Goal: Transaction & Acquisition: Purchase product/service

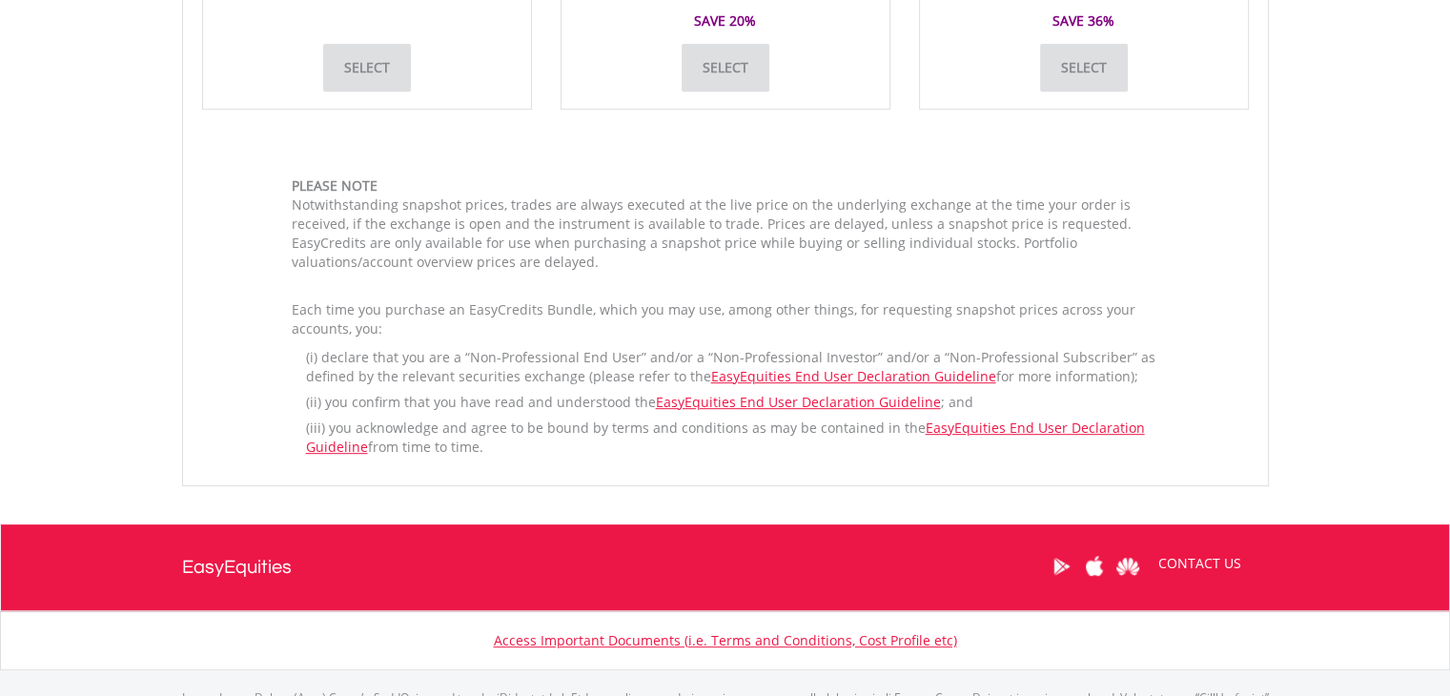
scroll to position [843, 0]
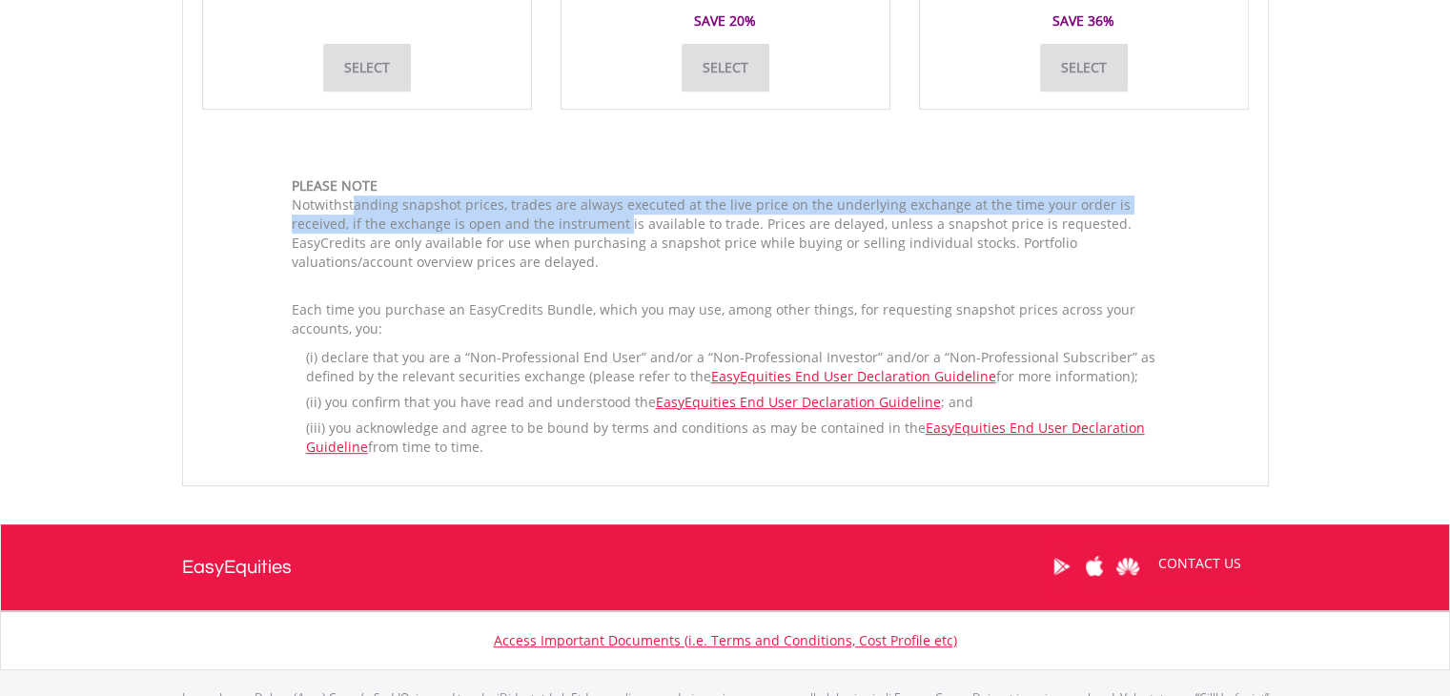
drag, startPoint x: 322, startPoint y: 200, endPoint x: 583, endPoint y: 214, distance: 261.6
click at [583, 214] on p "Notwithstanding snapshot prices, trades are always executed at the live price o…" at bounding box center [726, 233] width 868 height 76
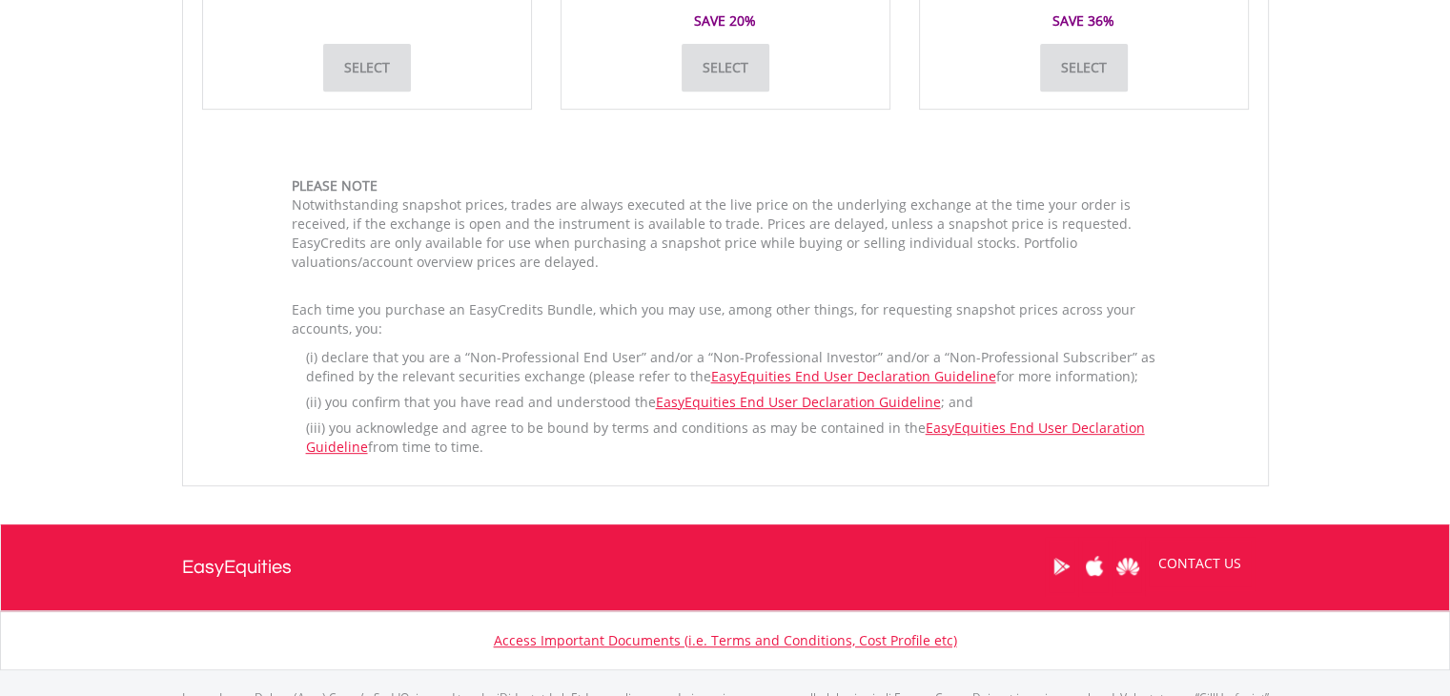
click at [632, 223] on p "Notwithstanding snapshot prices, trades are always executed at the live price o…" at bounding box center [726, 233] width 868 height 76
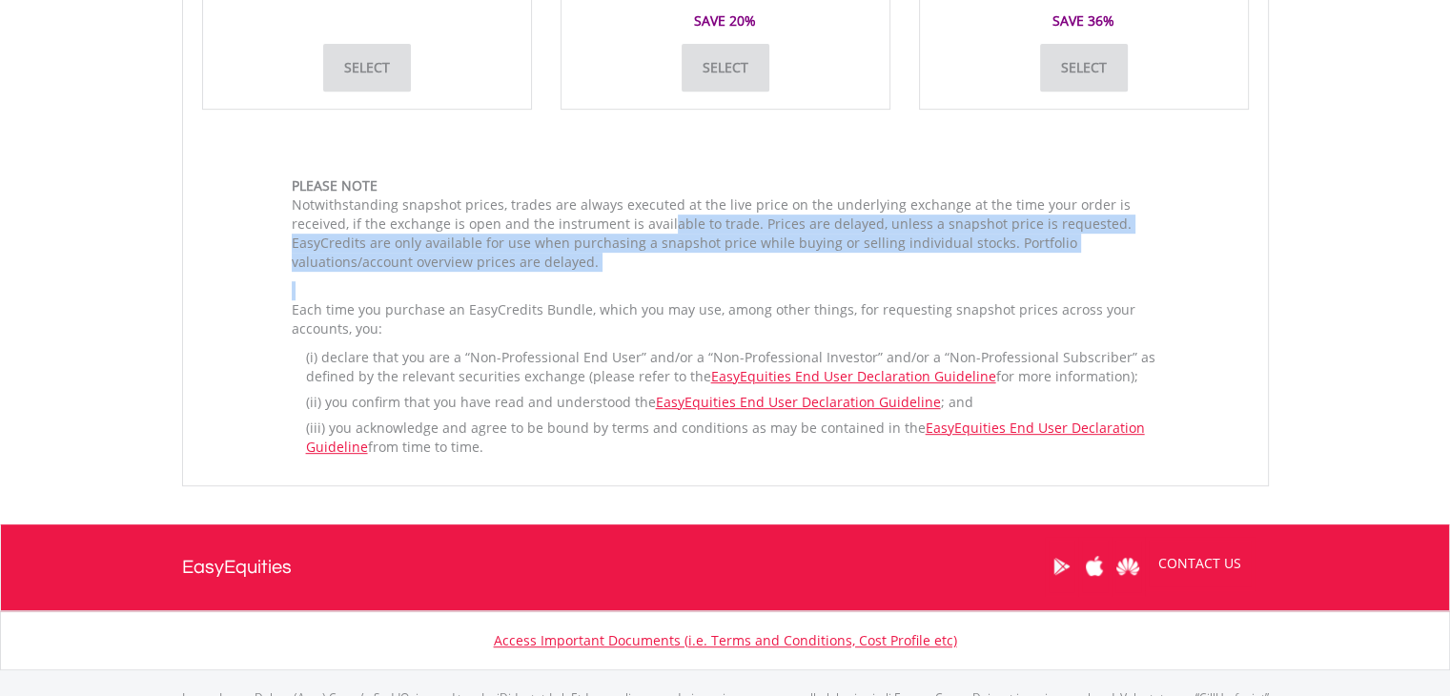
drag, startPoint x: 632, startPoint y: 223, endPoint x: 685, endPoint y: 275, distance: 73.5
click at [685, 275] on div "Please note Notwithstanding snapshot prices, trades are always executed at the …" at bounding box center [725, 321] width 896 height 290
click at [559, 258] on p "Notwithstanding snapshot prices, trades are always executed at the live price o…" at bounding box center [726, 233] width 868 height 76
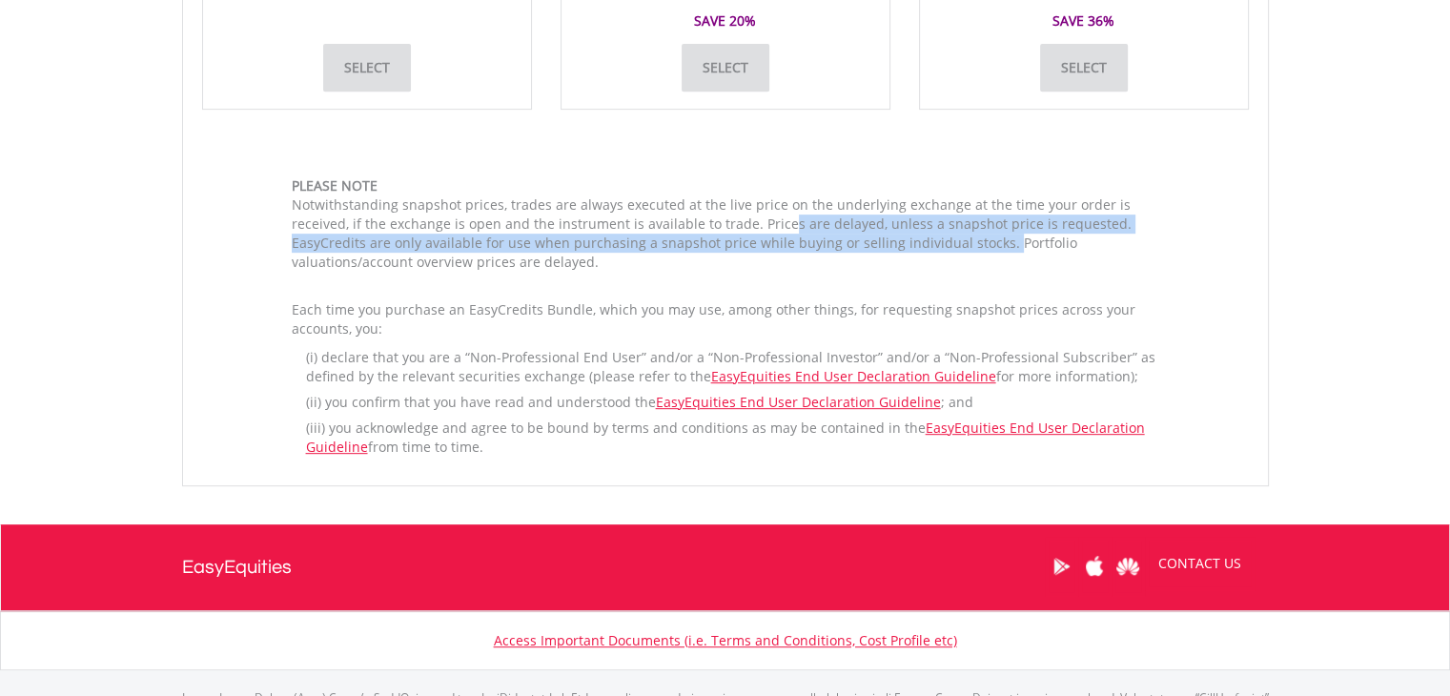
drag, startPoint x: 750, startPoint y: 227, endPoint x: 967, endPoint y: 235, distance: 216.6
click at [967, 235] on p "Notwithstanding snapshot prices, trades are always executed at the live price o…" at bounding box center [726, 233] width 868 height 76
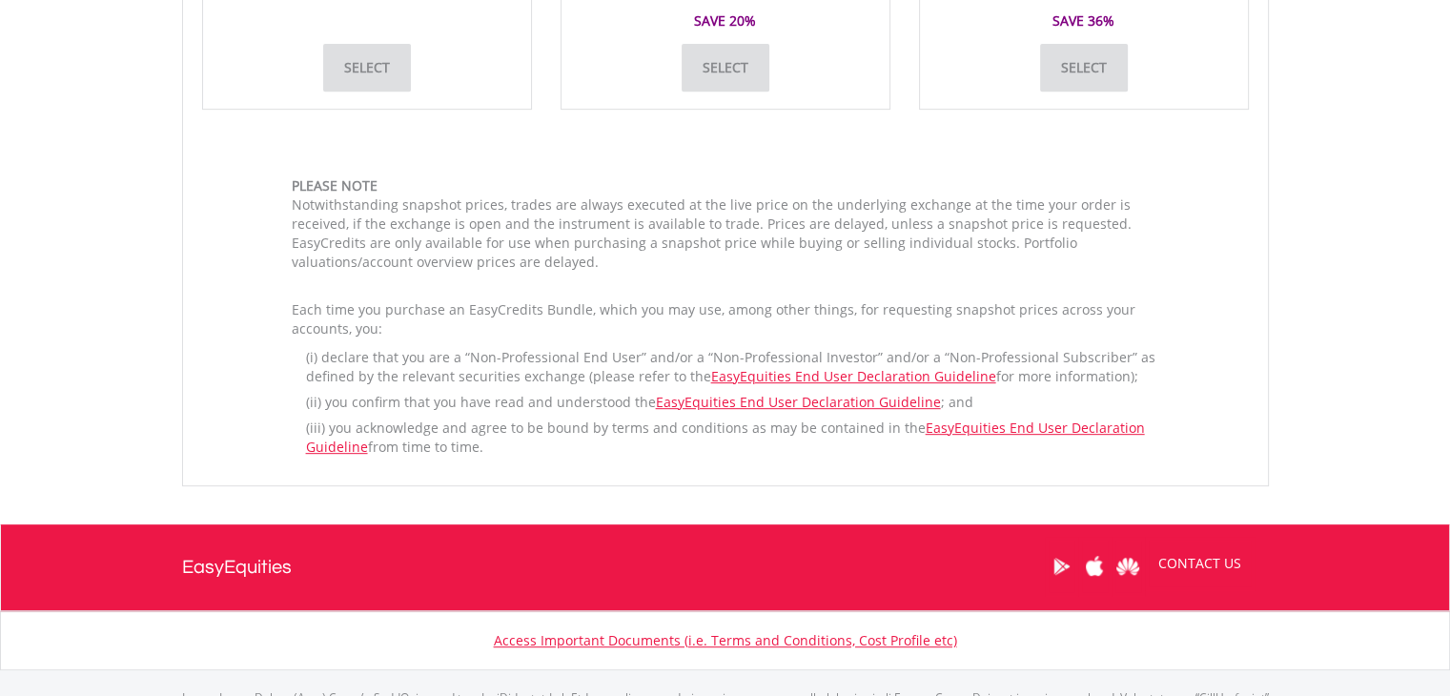
click at [583, 221] on p "Notwithstanding snapshot prices, trades are always executed at the live price o…" at bounding box center [726, 233] width 868 height 76
drag, startPoint x: 550, startPoint y: 241, endPoint x: 1004, endPoint y: 252, distance: 454.0
click at [1004, 252] on p "Notwithstanding snapshot prices, trades are always executed at the live price o…" at bounding box center [726, 233] width 868 height 76
click at [369, 314] on p "Each time you purchase an EasyCredits Bundle, which you may use, among other th…" at bounding box center [726, 319] width 868 height 38
drag, startPoint x: 369, startPoint y: 314, endPoint x: 405, endPoint y: 333, distance: 40.9
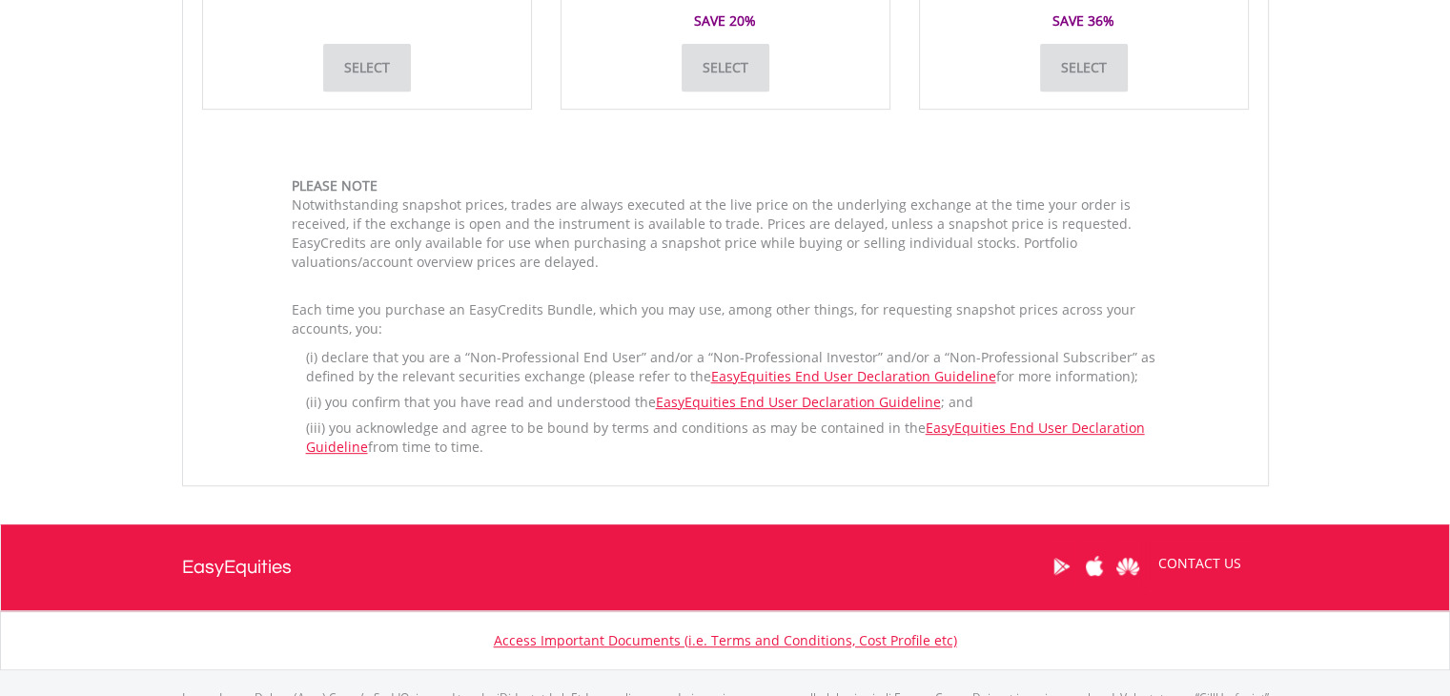
click at [405, 333] on p "Each time you purchase an EasyCredits Bundle, which you may use, among other th…" at bounding box center [726, 319] width 868 height 38
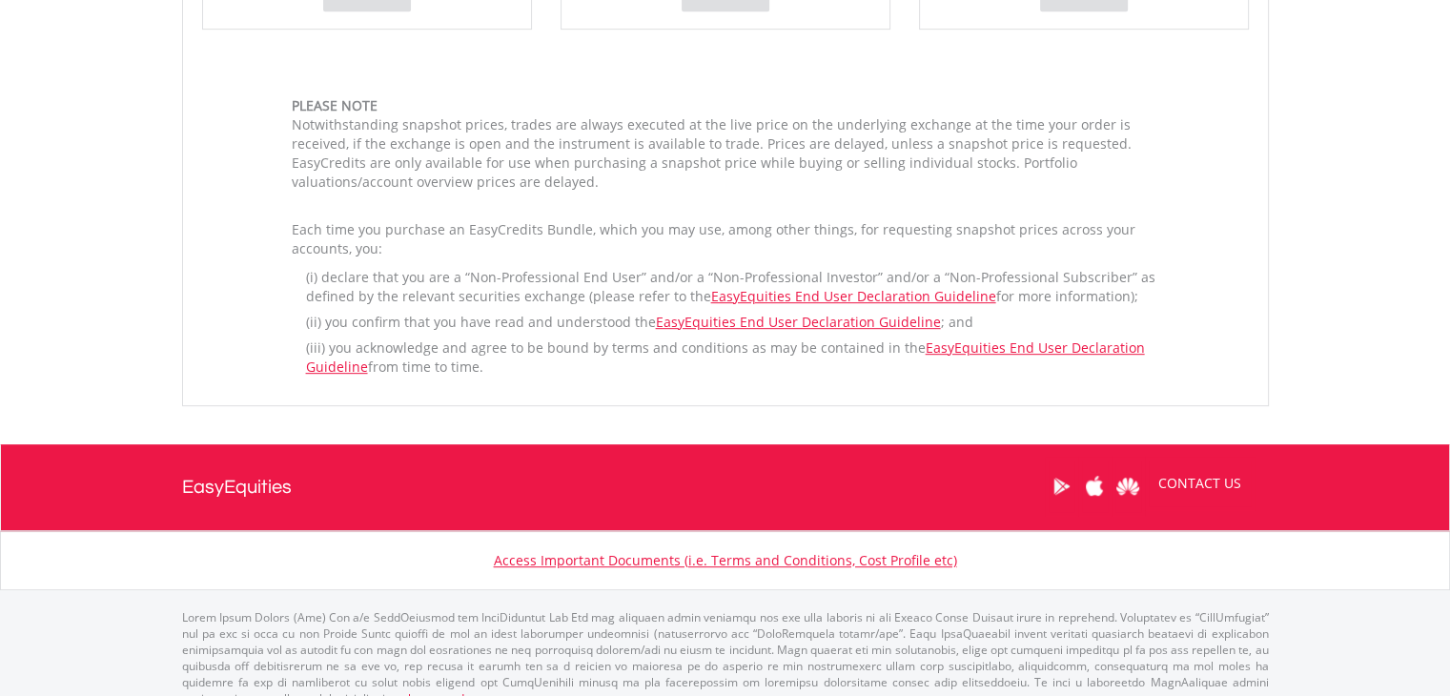
scroll to position [943, 0]
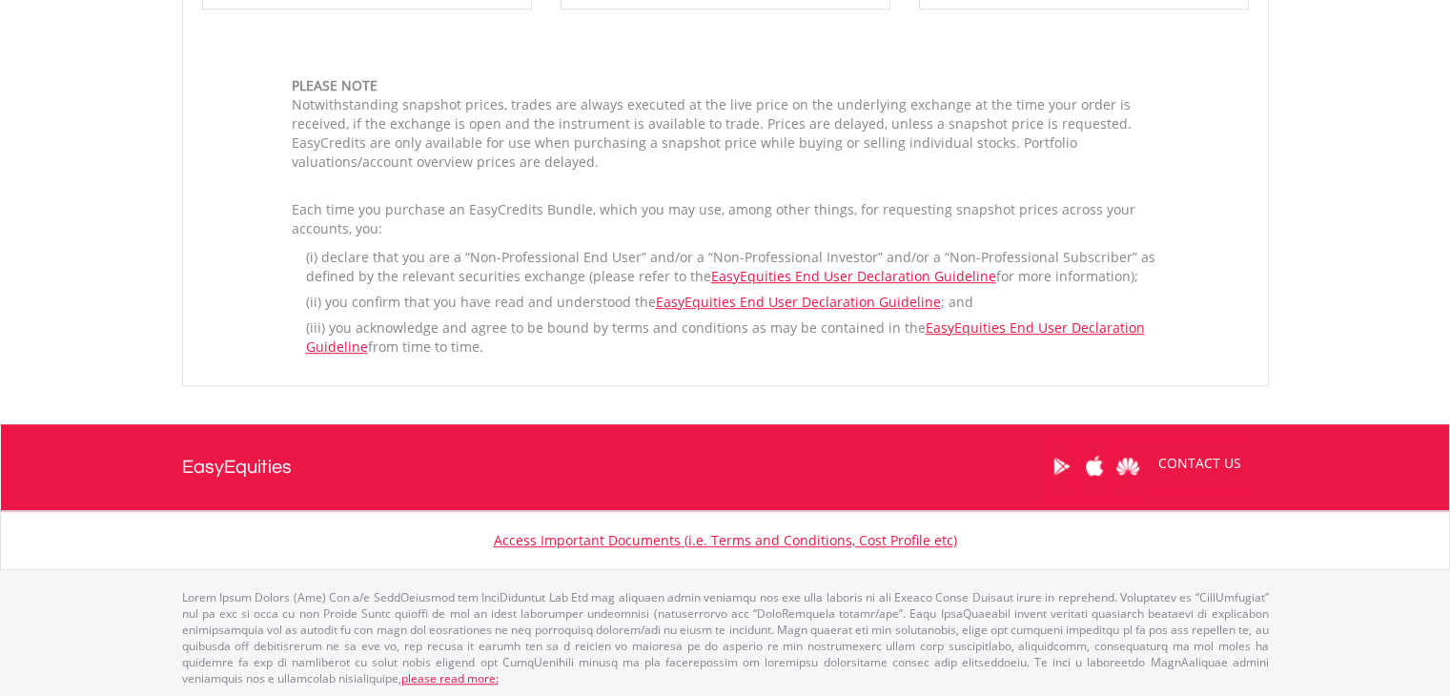
click at [439, 256] on li "declare that you are a “Non-Professional End User” and/or a “Non-Professional I…" at bounding box center [732, 267] width 853 height 38
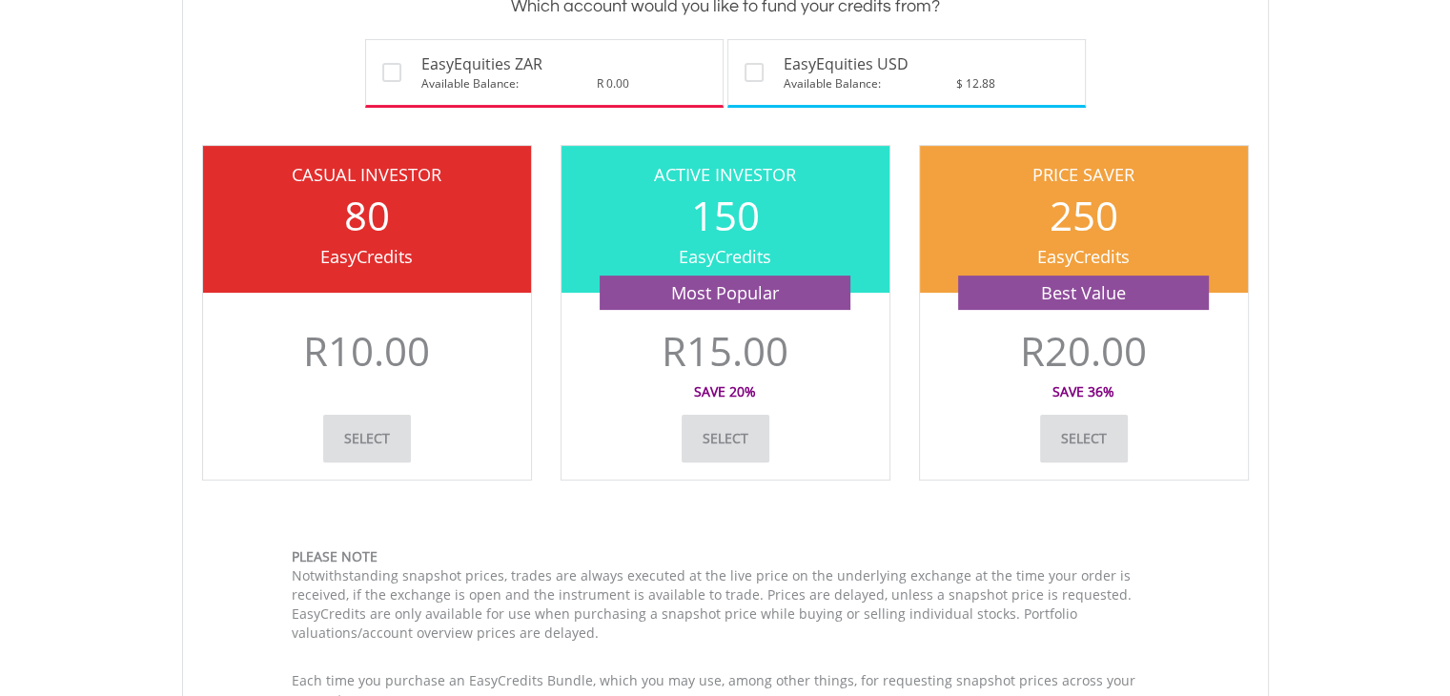
scroll to position [473, 0]
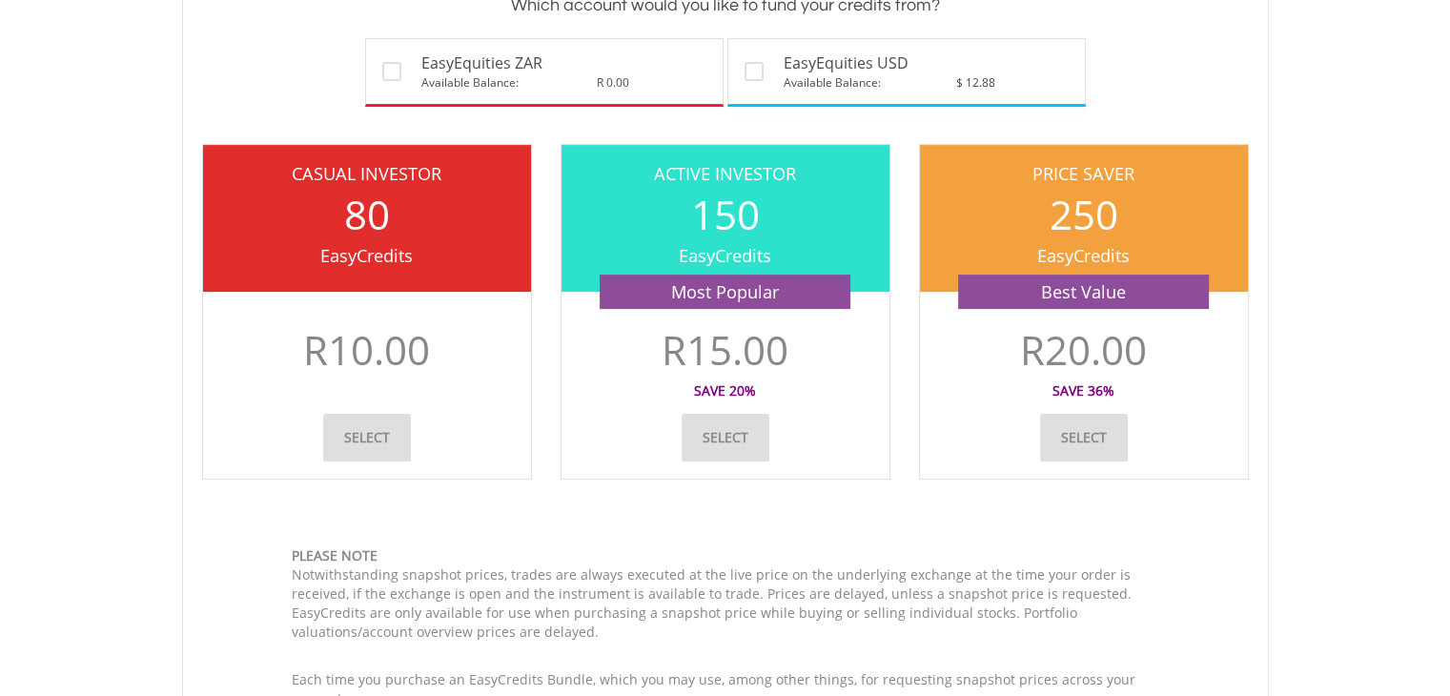
click at [387, 428] on link "Select" at bounding box center [367, 438] width 88 height 48
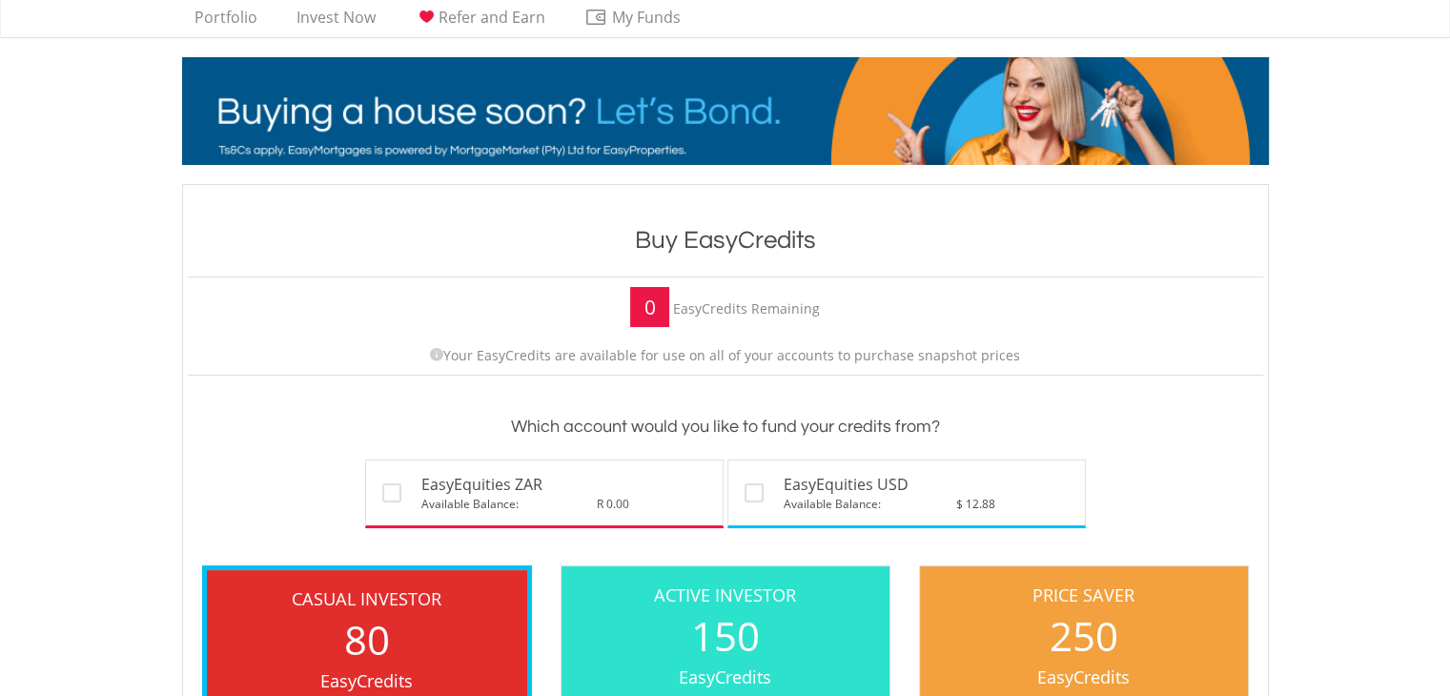
scroll to position [0, 0]
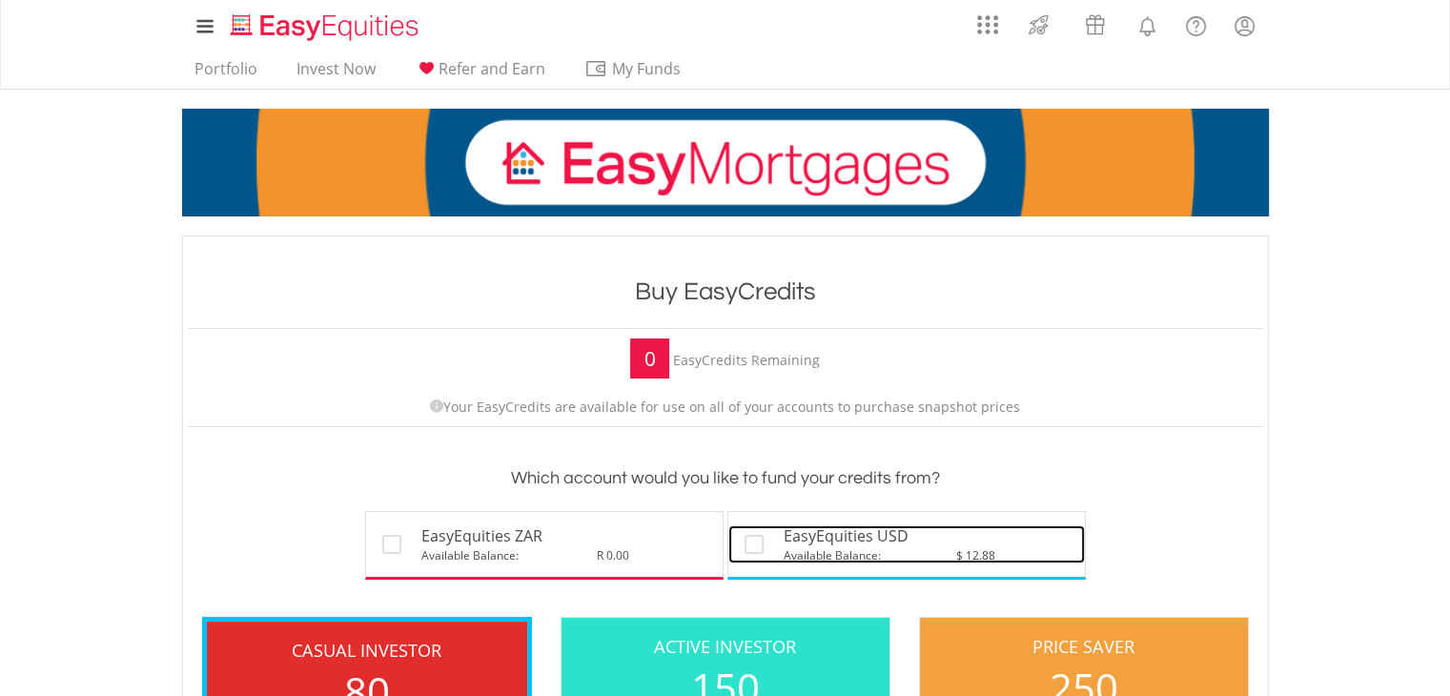
click at [764, 542] on label at bounding box center [766, 540] width 4 height 19
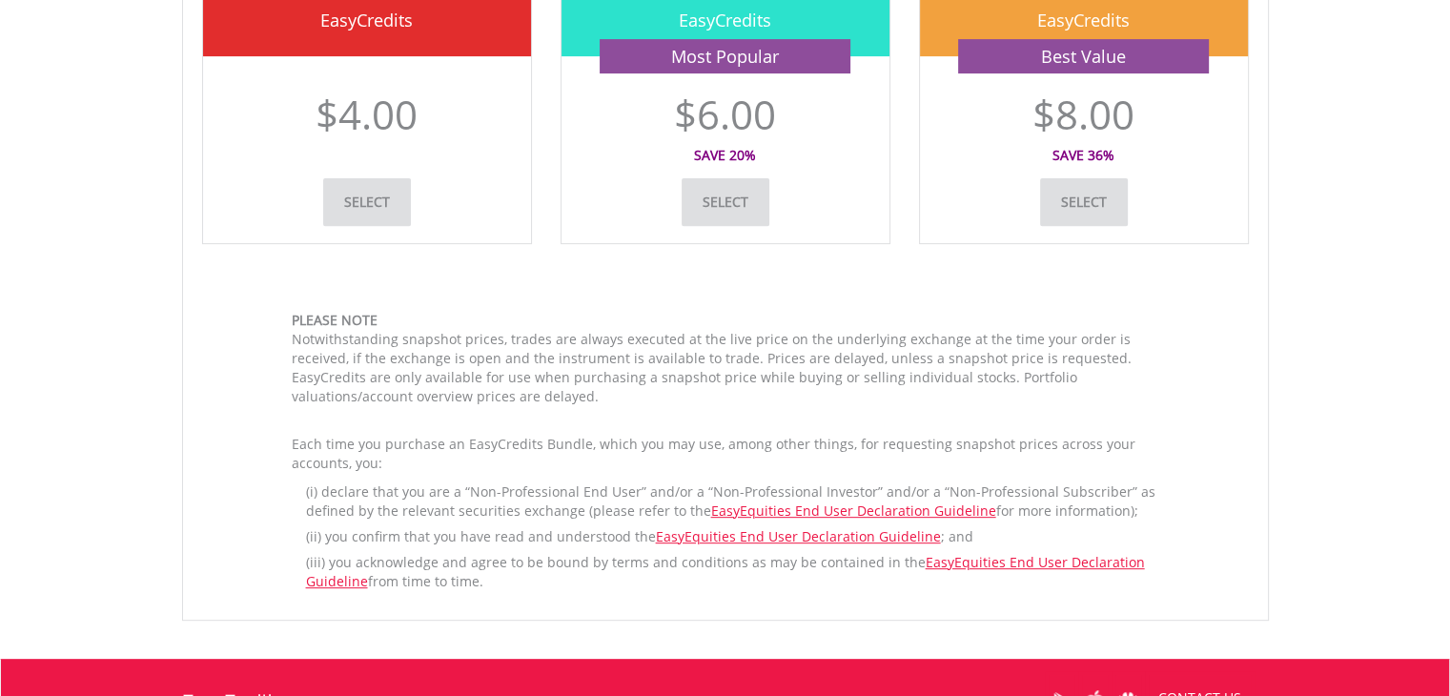
scroll to position [709, 0]
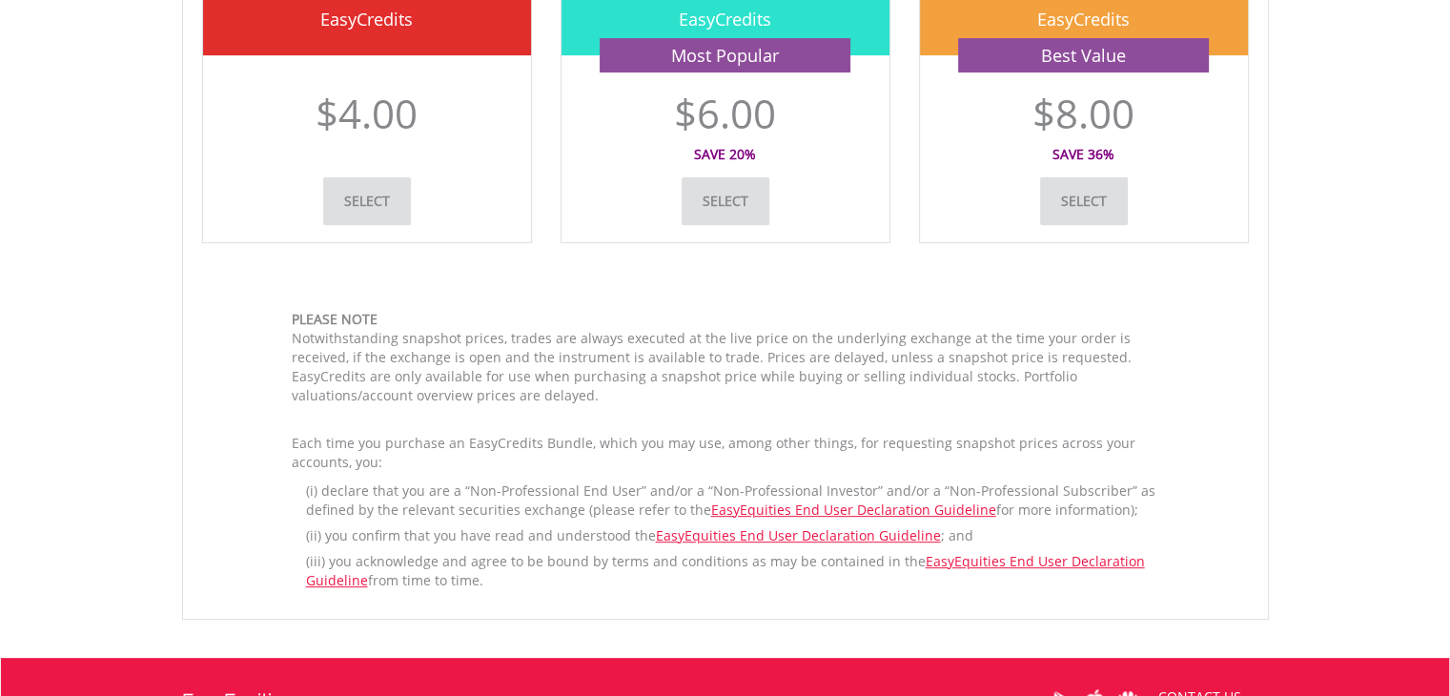
drag, startPoint x: 606, startPoint y: 340, endPoint x: 959, endPoint y: 397, distance: 357.2
click at [959, 397] on p "Notwithstanding snapshot prices, trades are always executed at the live price o…" at bounding box center [726, 367] width 868 height 76
click at [858, 461] on p "Each time you purchase an EasyCredits Bundle, which you may use, among other th…" at bounding box center [726, 453] width 868 height 38
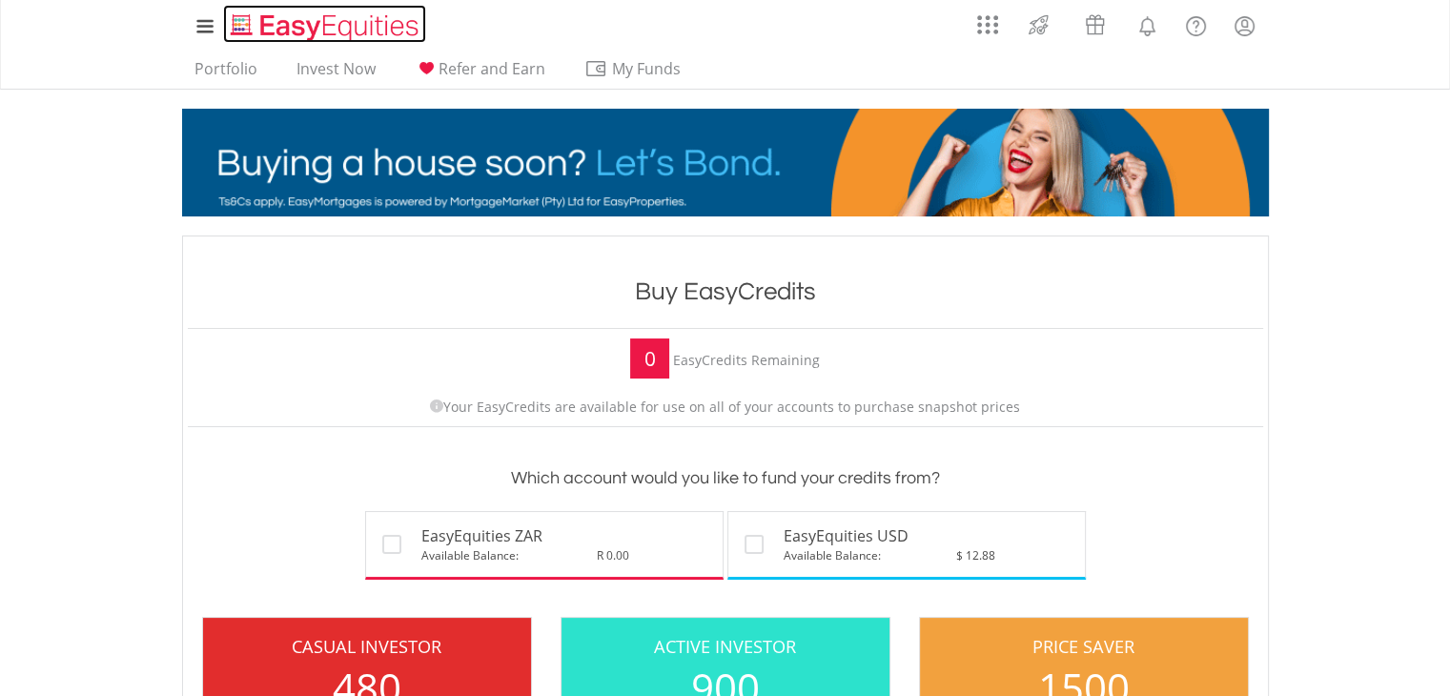
click at [278, 20] on img "Home page" at bounding box center [326, 26] width 199 height 31
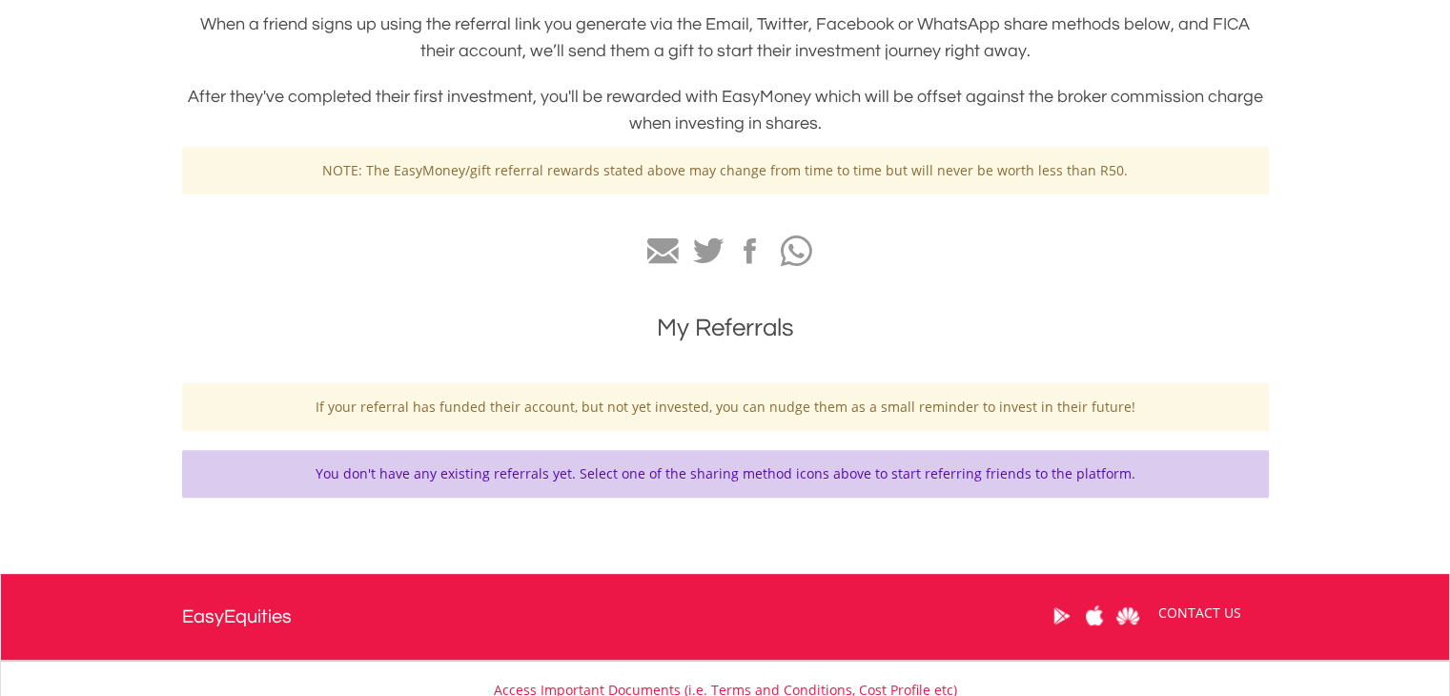
scroll to position [477, 0]
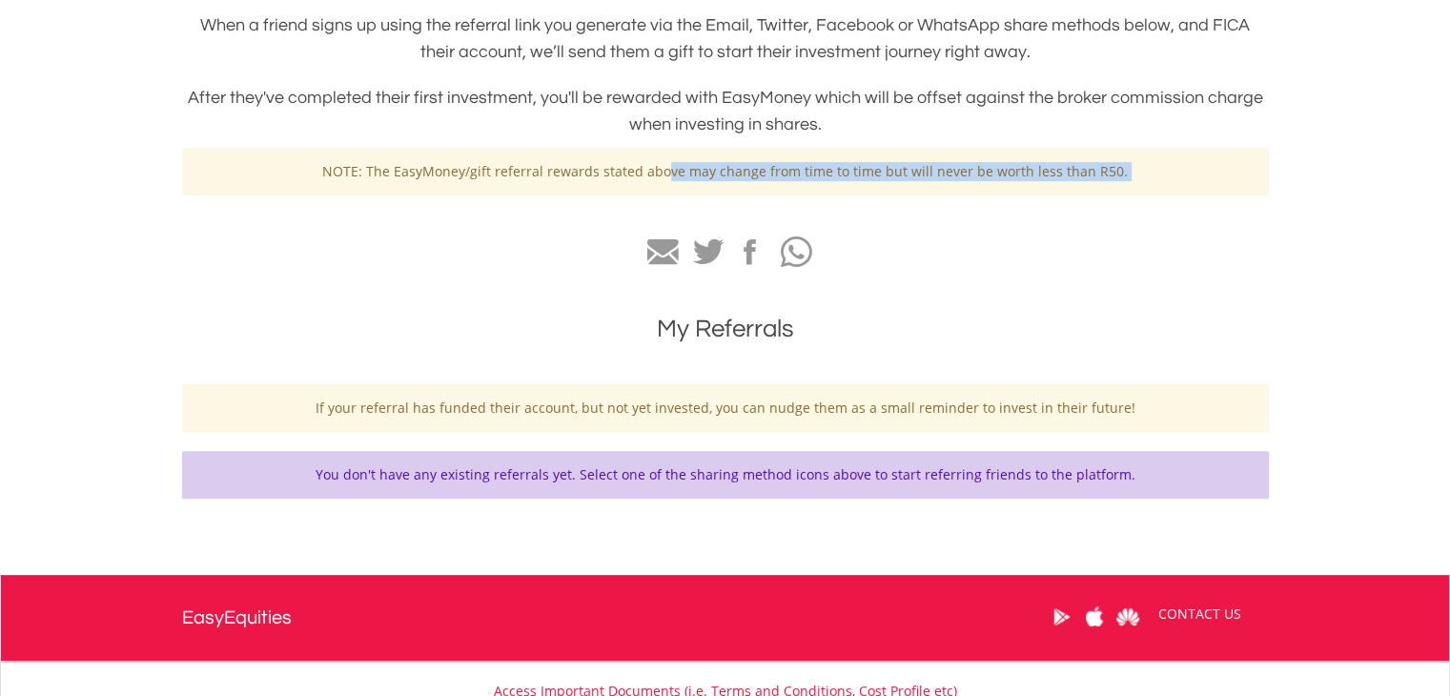
drag, startPoint x: 670, startPoint y: 165, endPoint x: 1121, endPoint y: 198, distance: 452.2
click at [1121, 198] on div "What is Refer and Earn? When a friend signs up using the referral link you gene…" at bounding box center [725, 248] width 1087 height 578
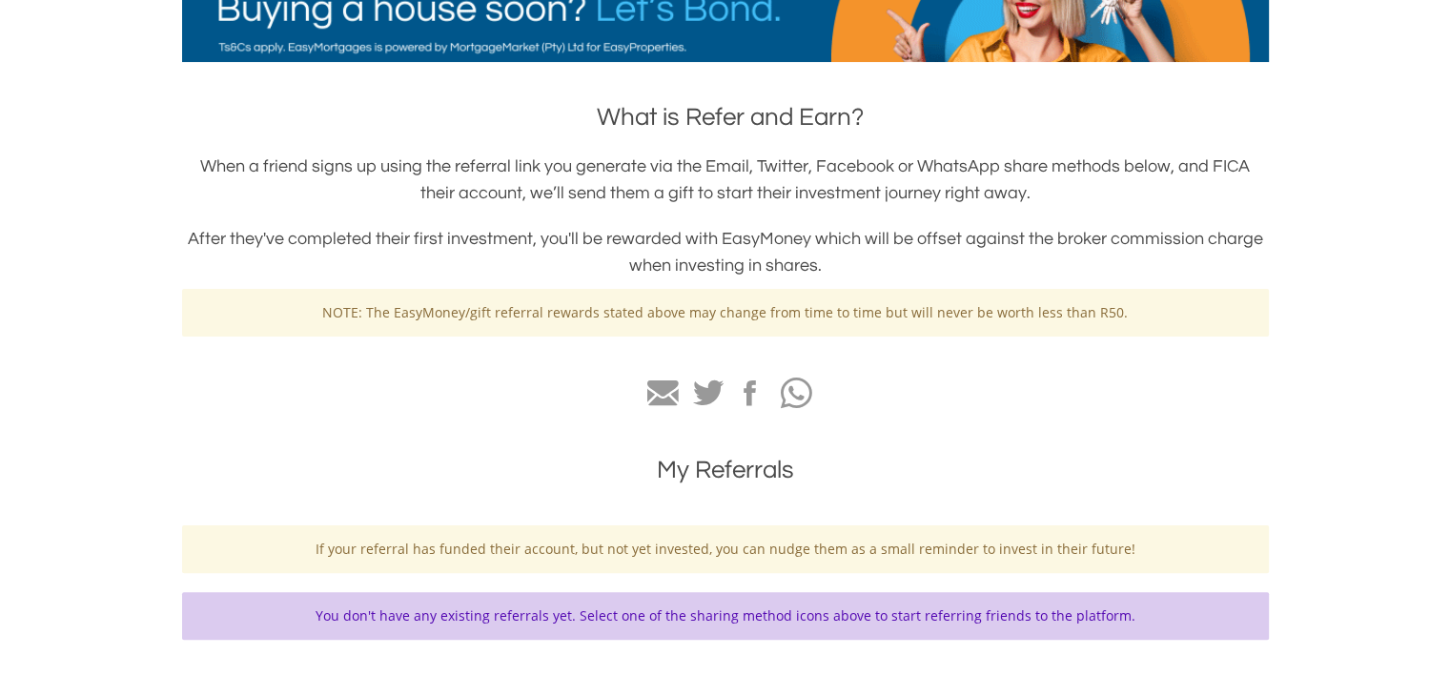
scroll to position [334, 0]
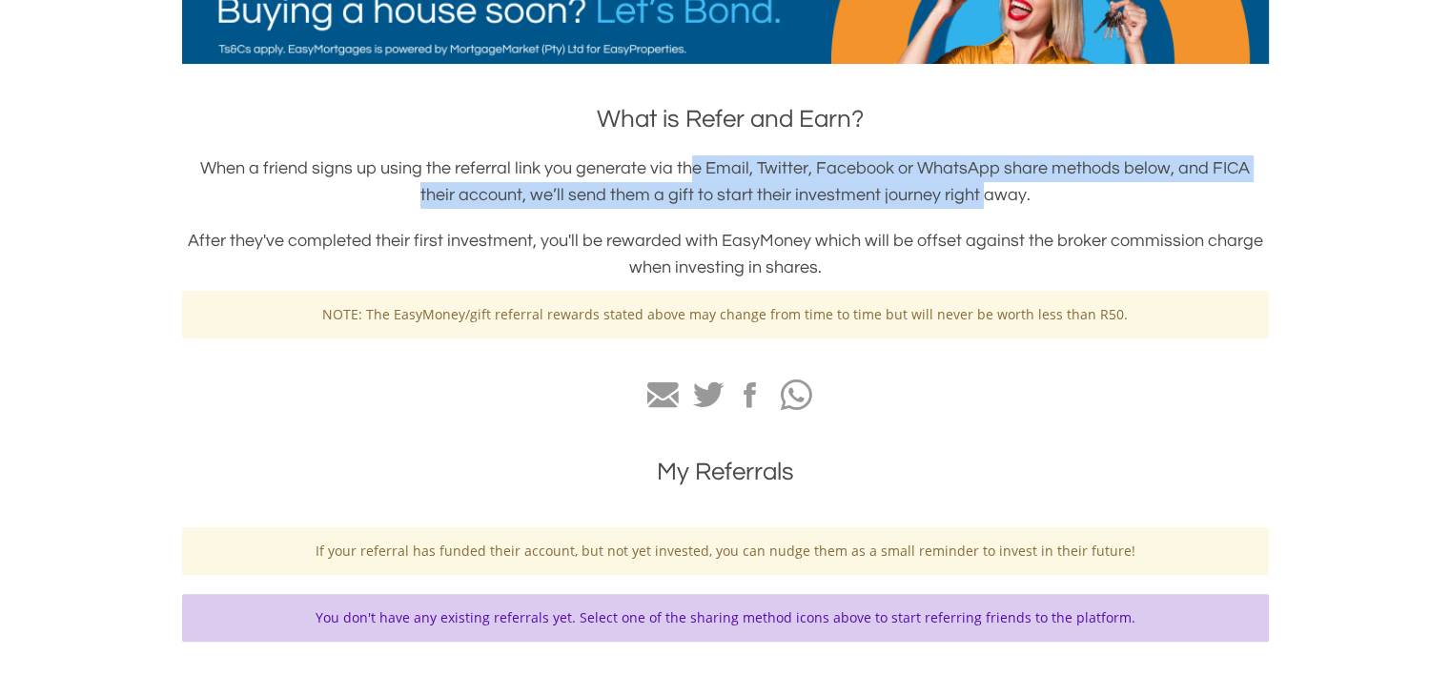
drag, startPoint x: 676, startPoint y: 158, endPoint x: 962, endPoint y: 201, distance: 289.2
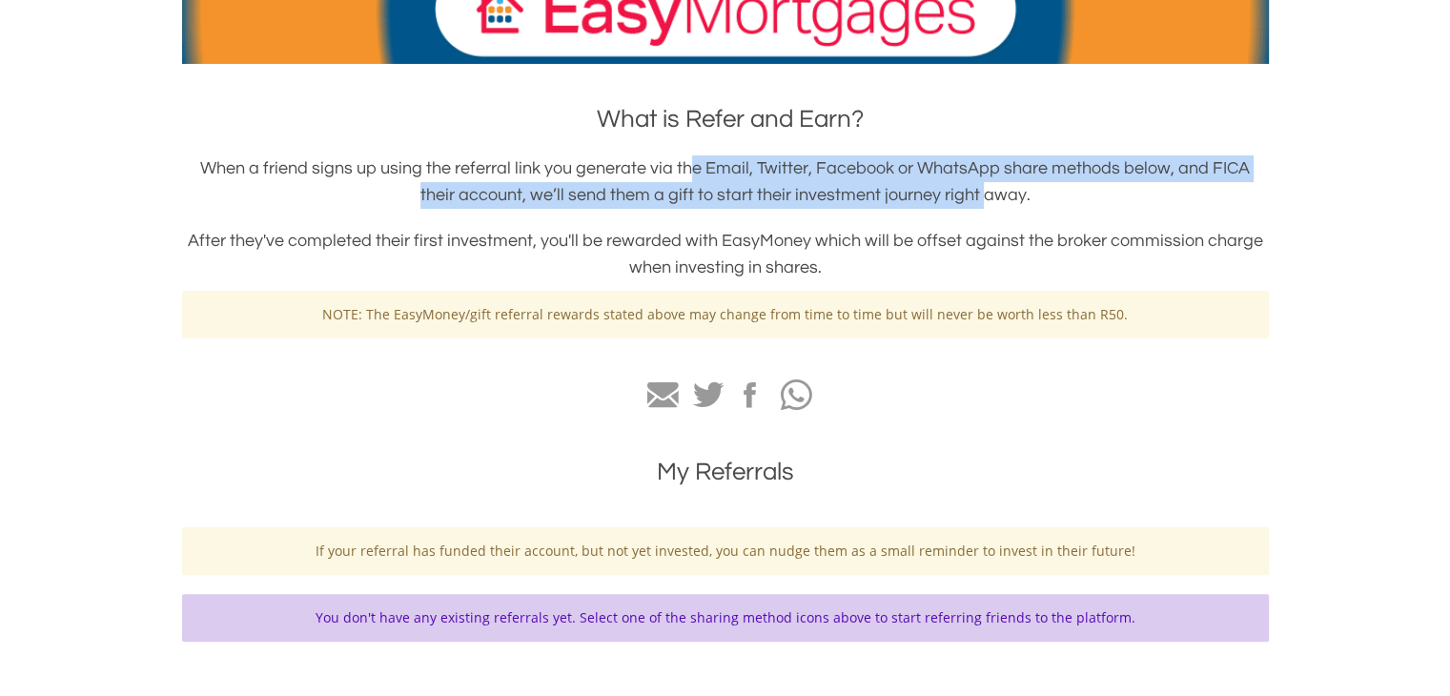
click at [962, 201] on h3 "When a friend signs up using the referral link you generate via the Email, Twit…" at bounding box center [725, 181] width 1087 height 53
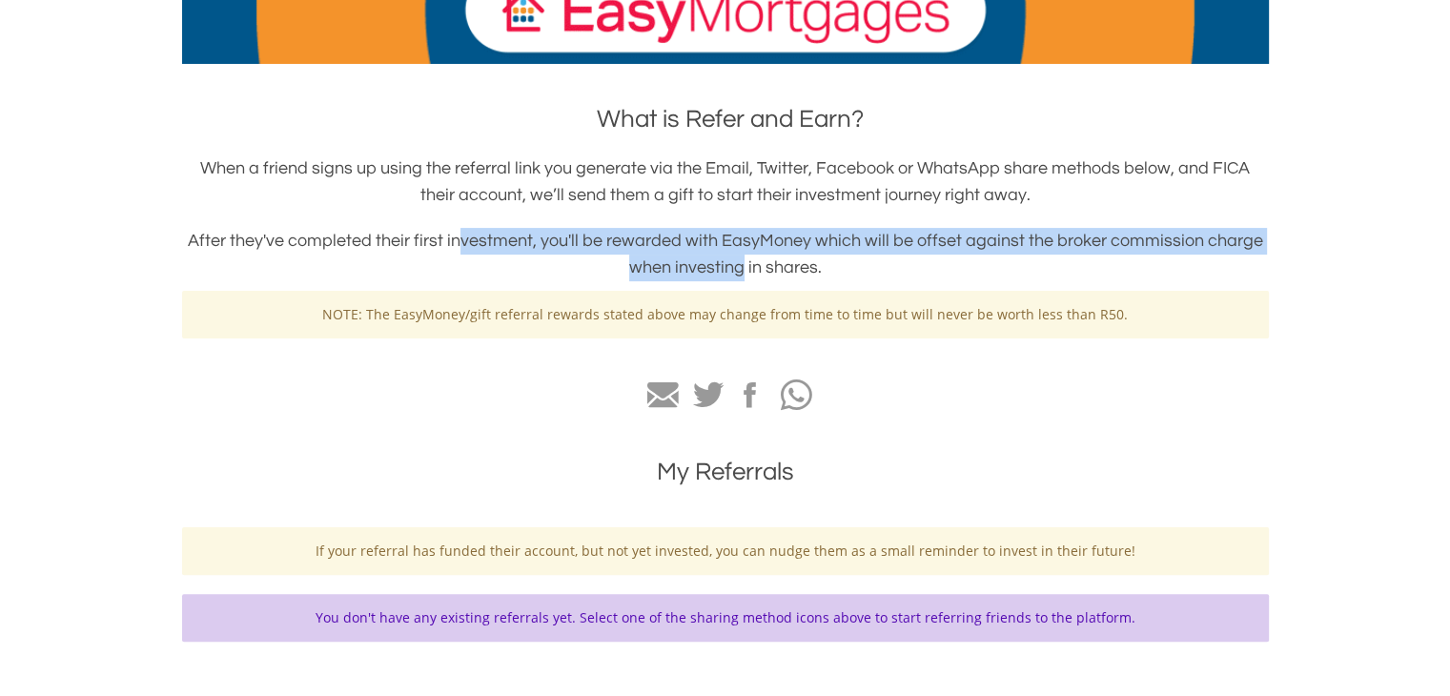
drag, startPoint x: 467, startPoint y: 247, endPoint x: 744, endPoint y: 260, distance: 276.8
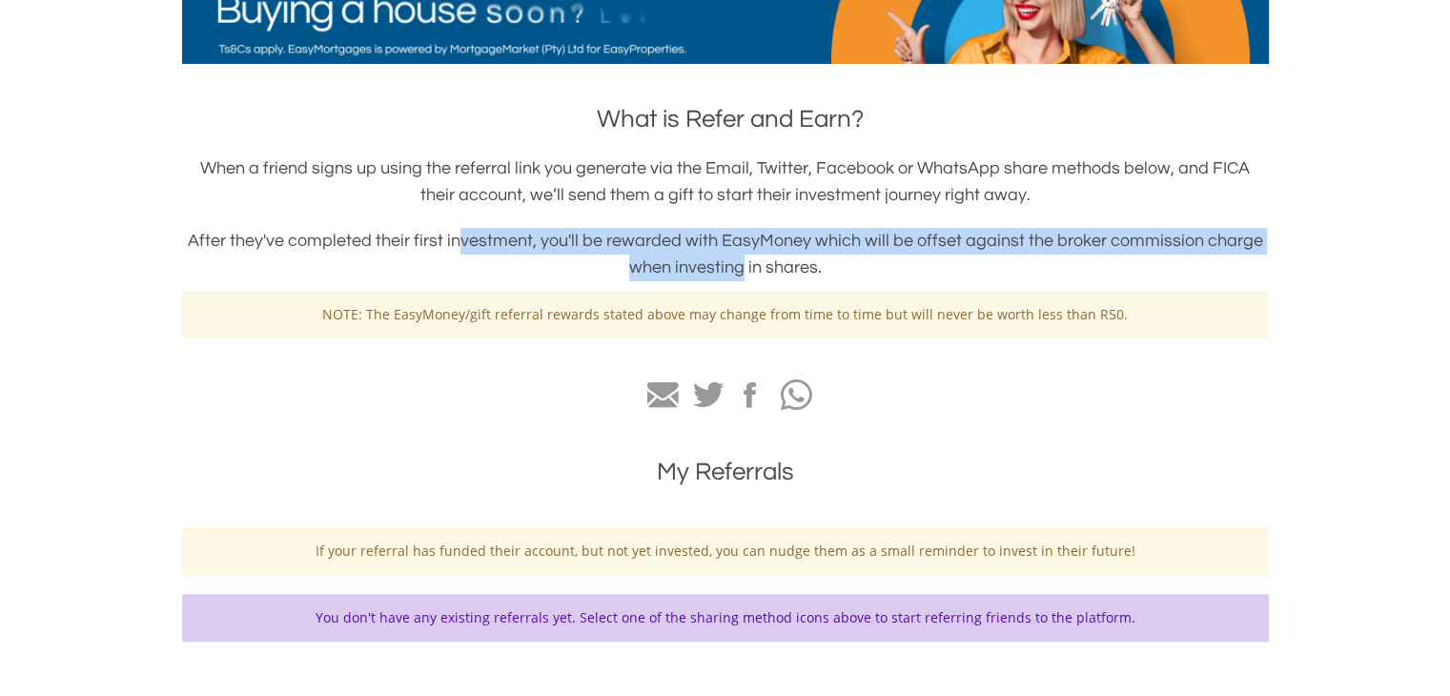
click at [744, 260] on h3 "After they've completed their first investment, you'll be rewarded with EasyMon…" at bounding box center [725, 254] width 1087 height 53
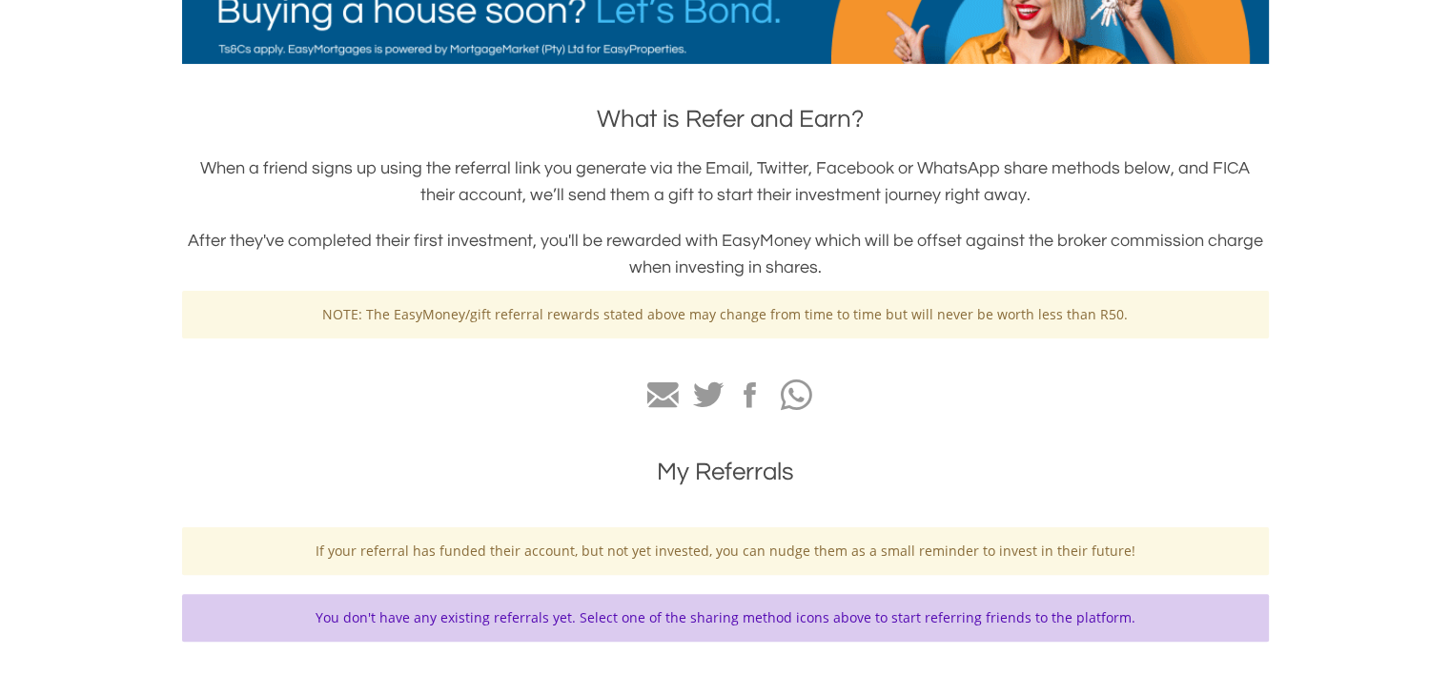
click at [854, 276] on h3 "After they've completed their first investment, you'll be rewarded with EasyMon…" at bounding box center [725, 254] width 1087 height 53
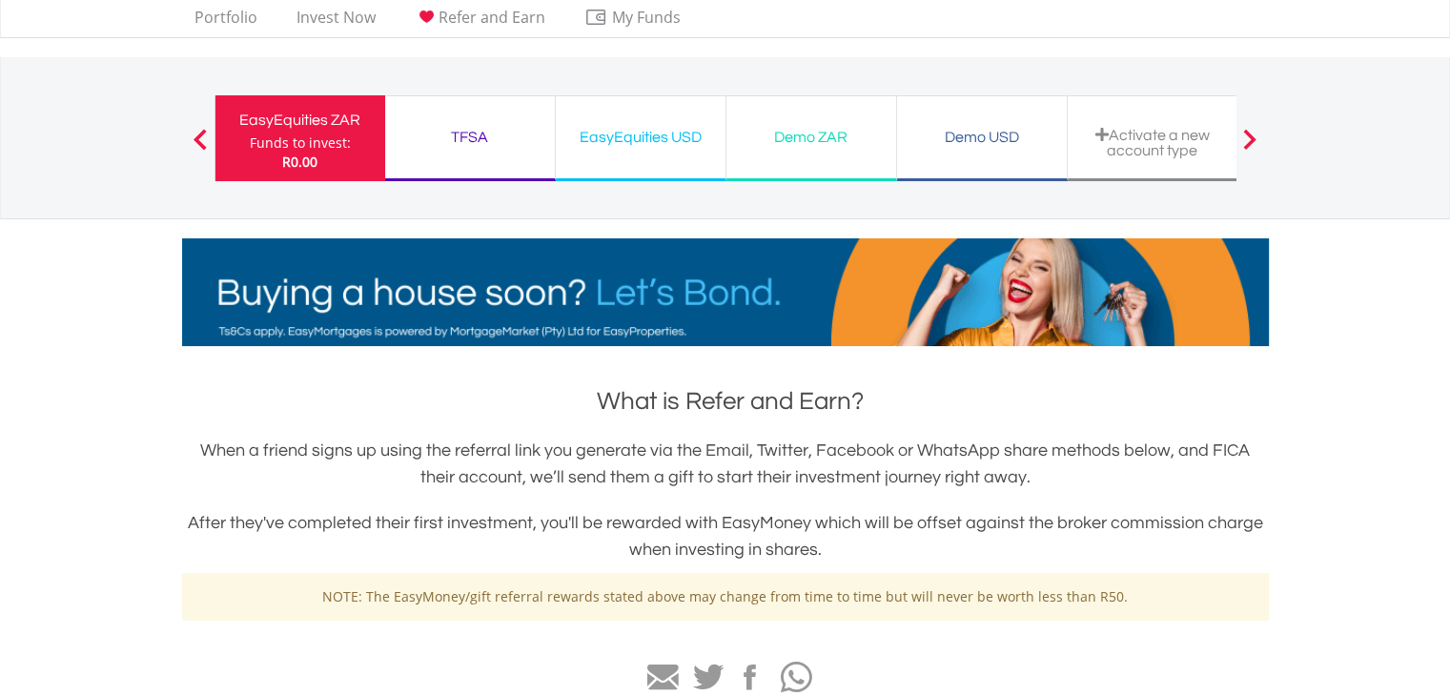
scroll to position [52, 0]
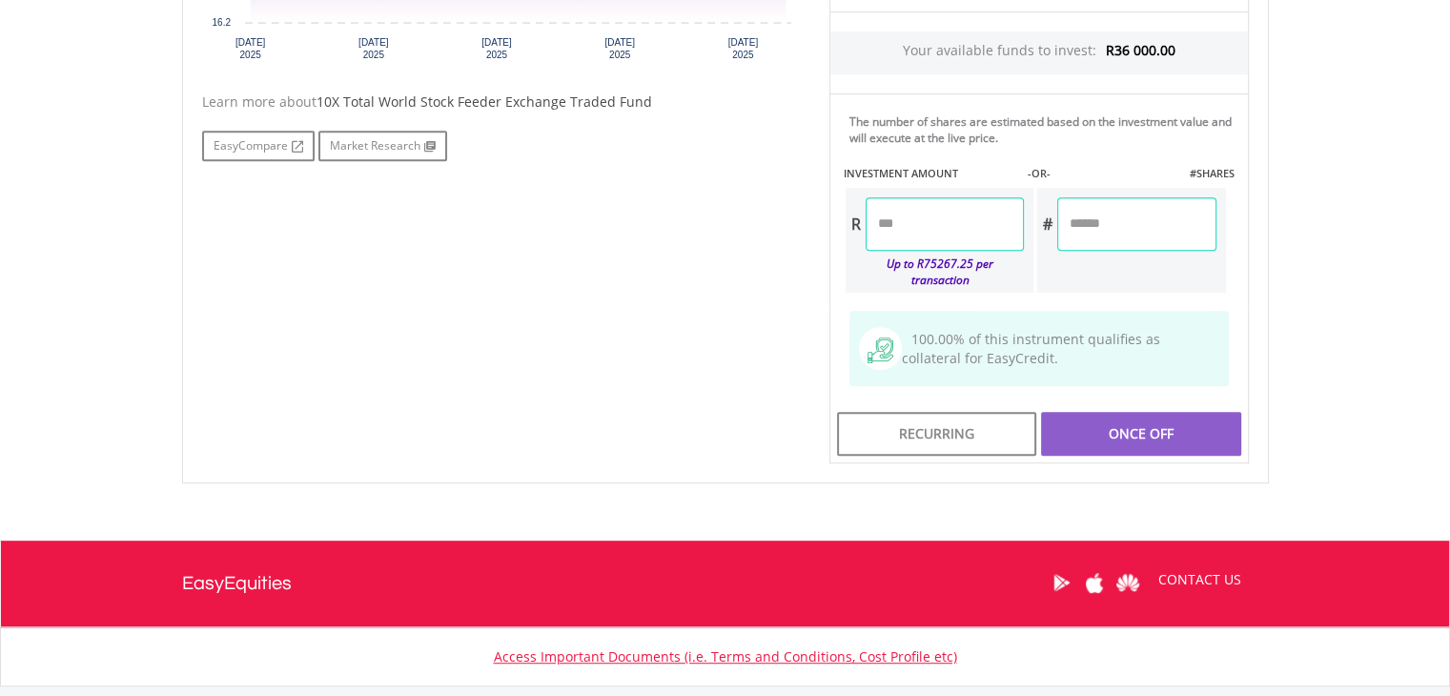
scroll to position [891, 0]
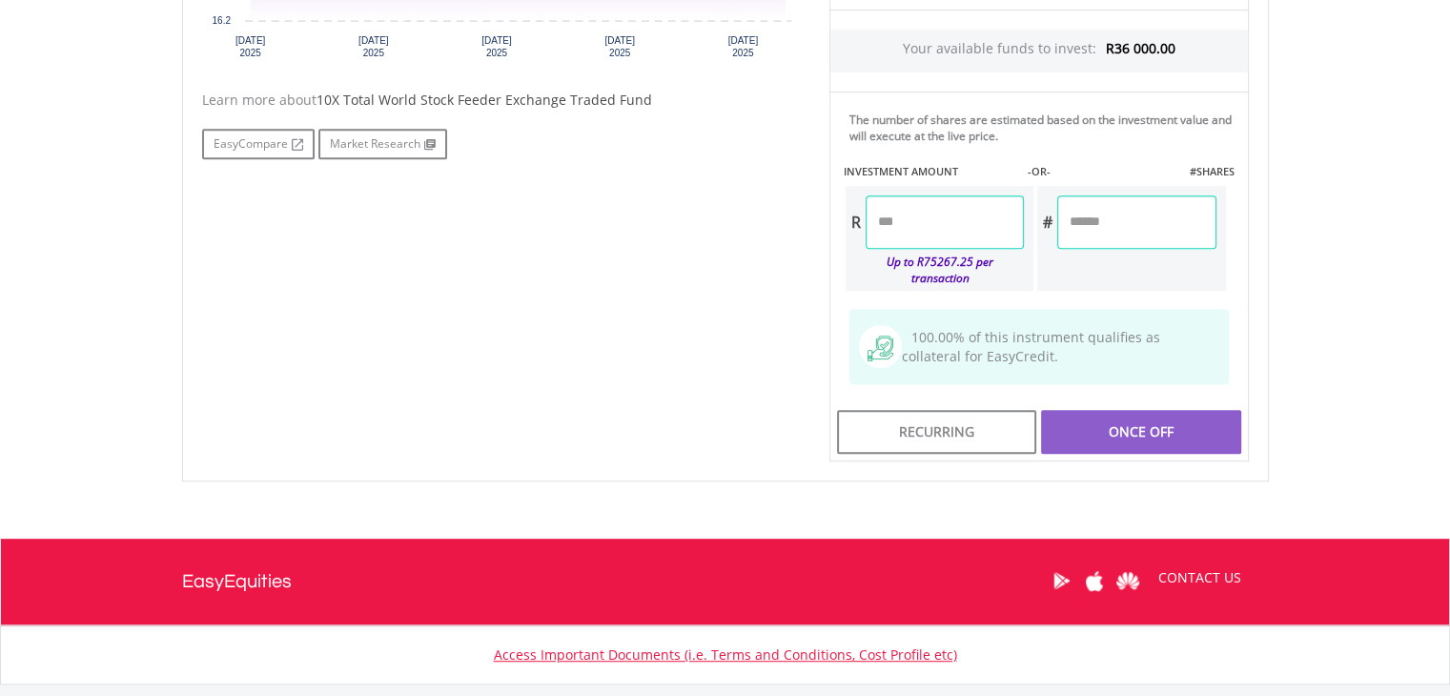
click at [946, 221] on input "number" at bounding box center [945, 221] width 158 height 53
type input "********"
type input "*********"
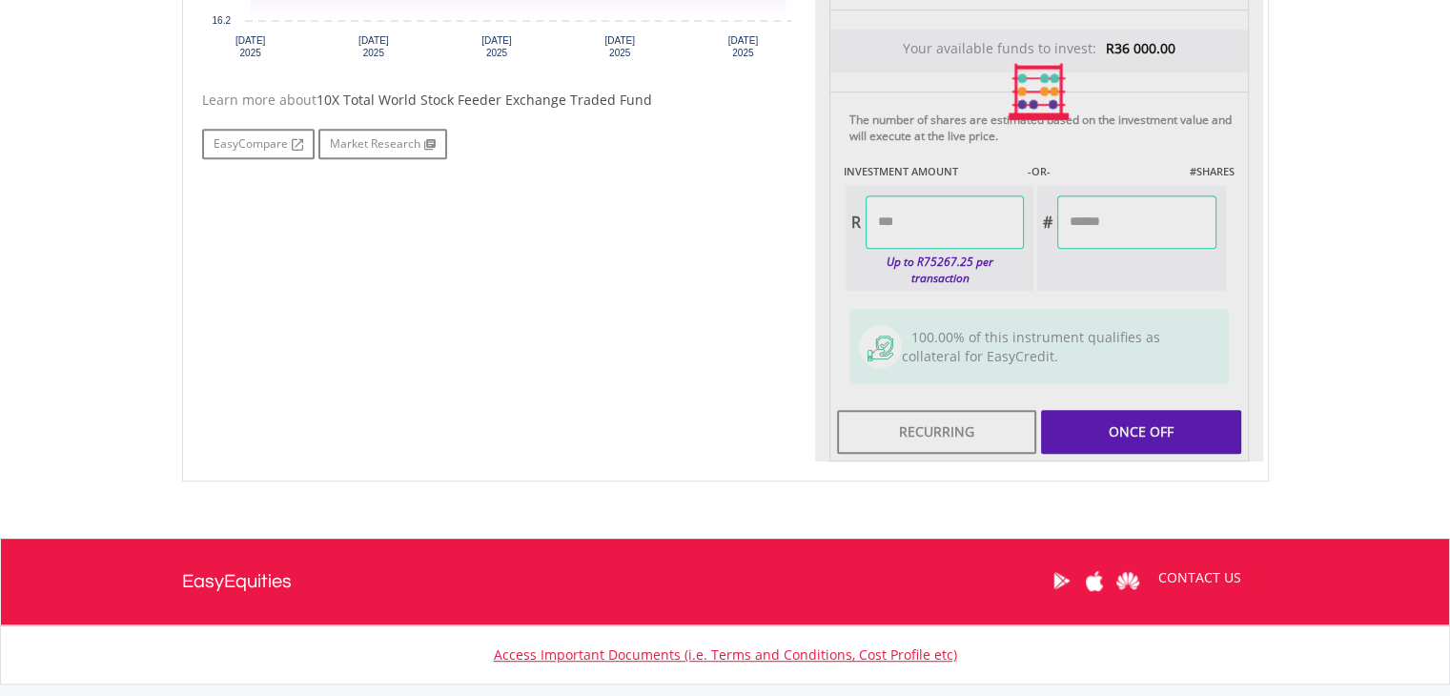
click at [1093, 282] on div "Last Updated Price: 15-min. Delay* Price Update Cost: 1 Credits Request A Price…" at bounding box center [1039, 92] width 448 height 741
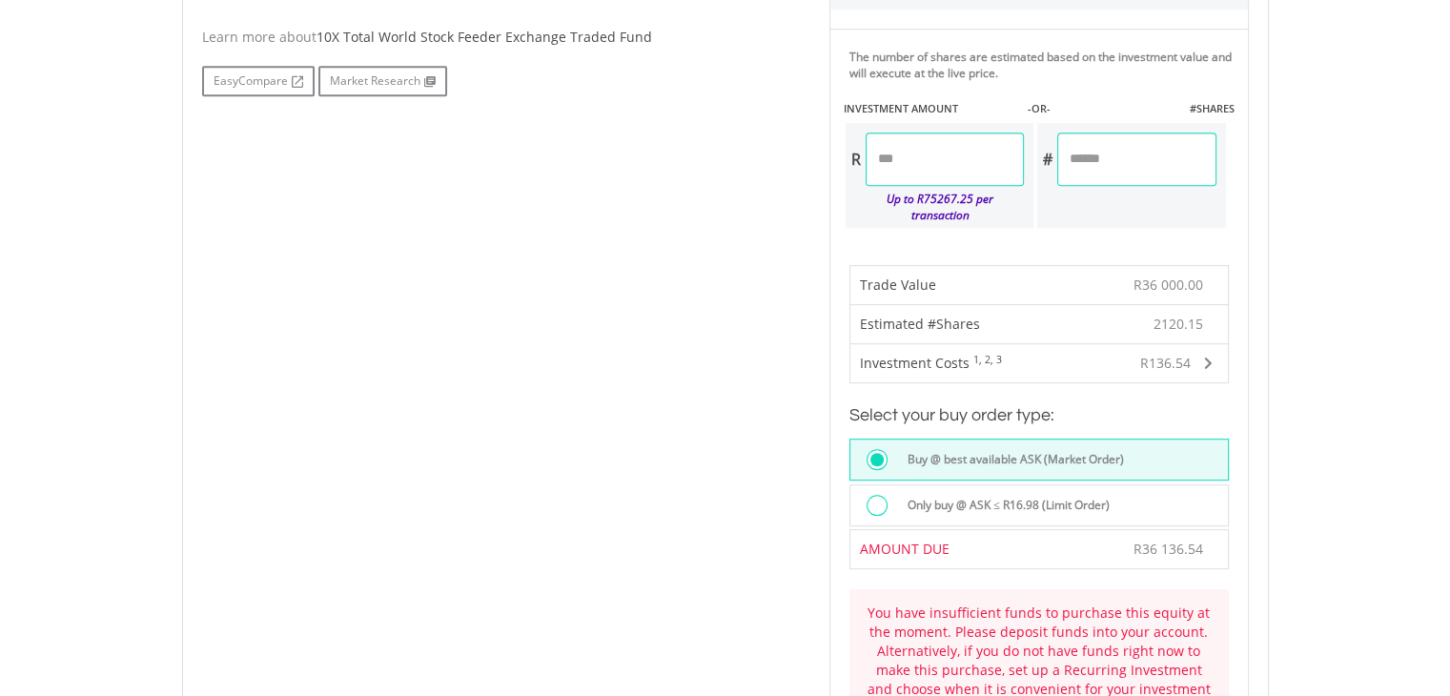
scroll to position [955, 0]
click at [1127, 353] on div "R136.54" at bounding box center [1140, 361] width 143 height 38
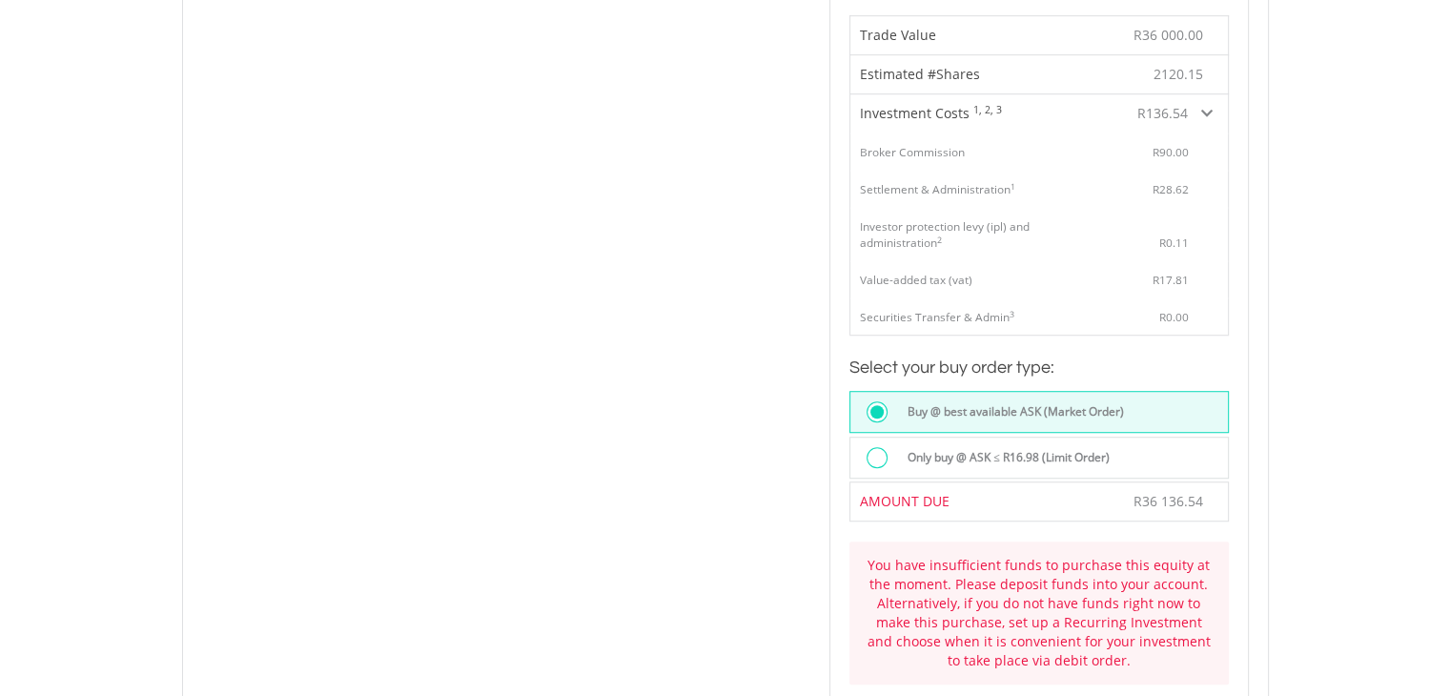
scroll to position [1205, 0]
click at [874, 445] on div at bounding box center [877, 455] width 21 height 21
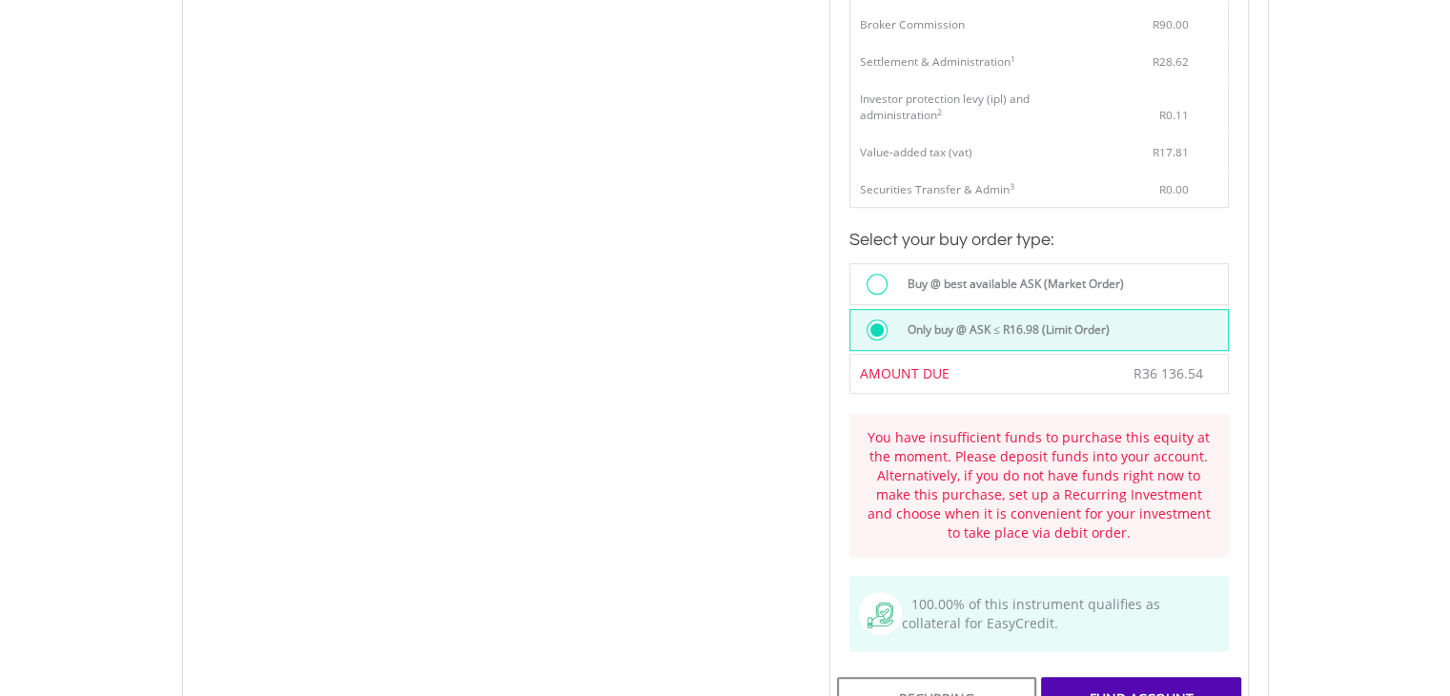
scroll to position [1322, 0]
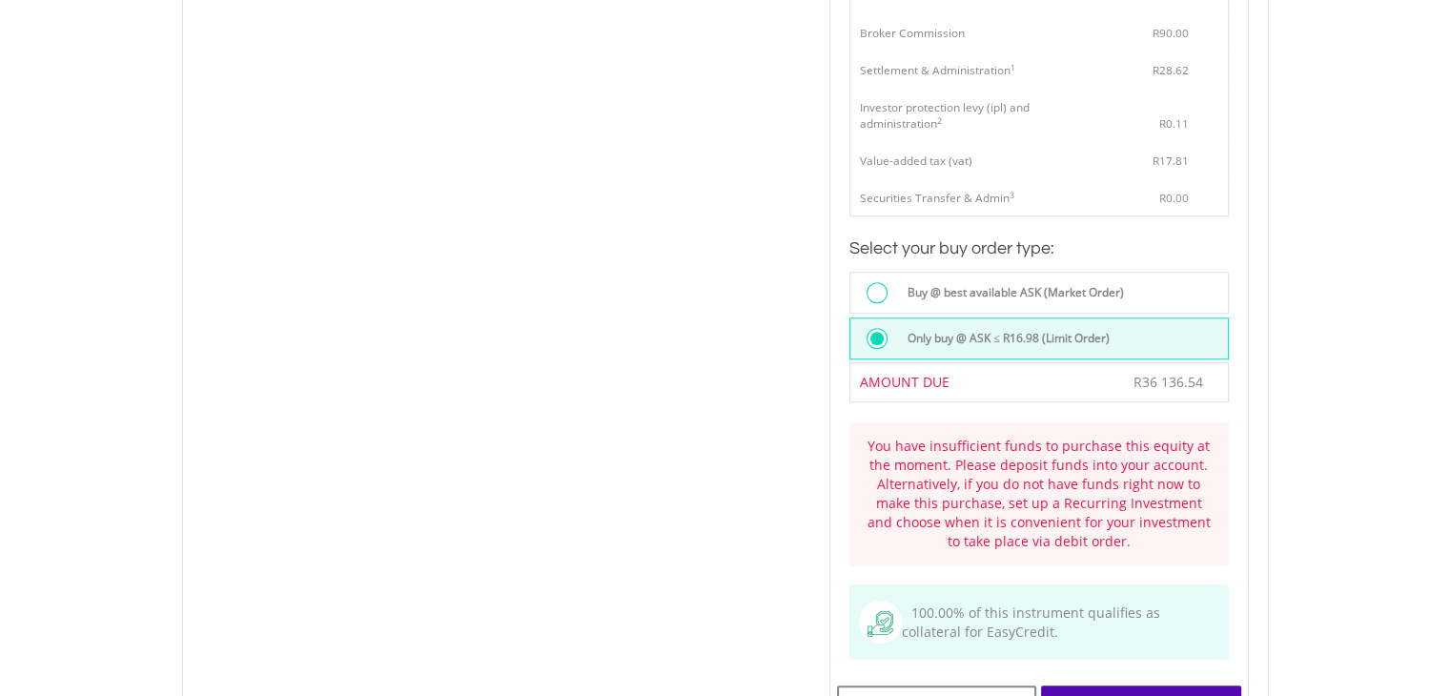
click at [878, 282] on div at bounding box center [877, 292] width 21 height 21
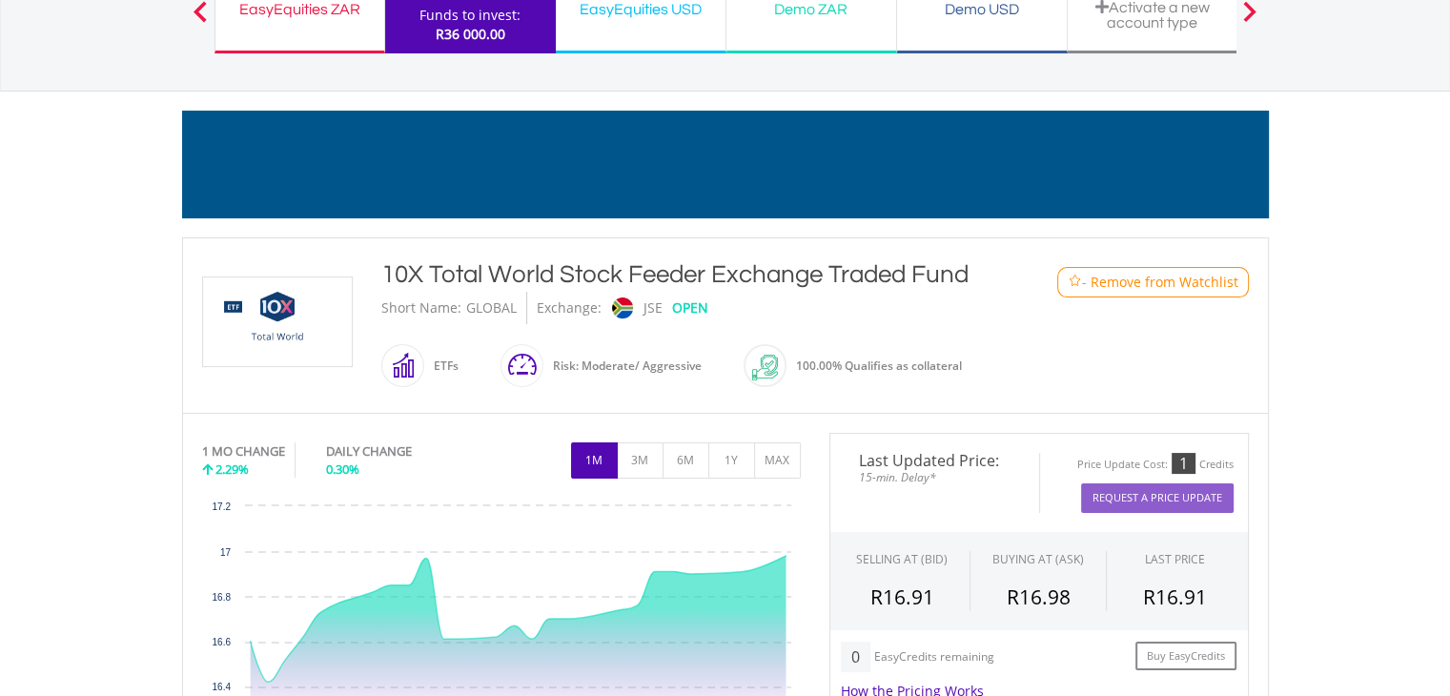
scroll to position [0, 0]
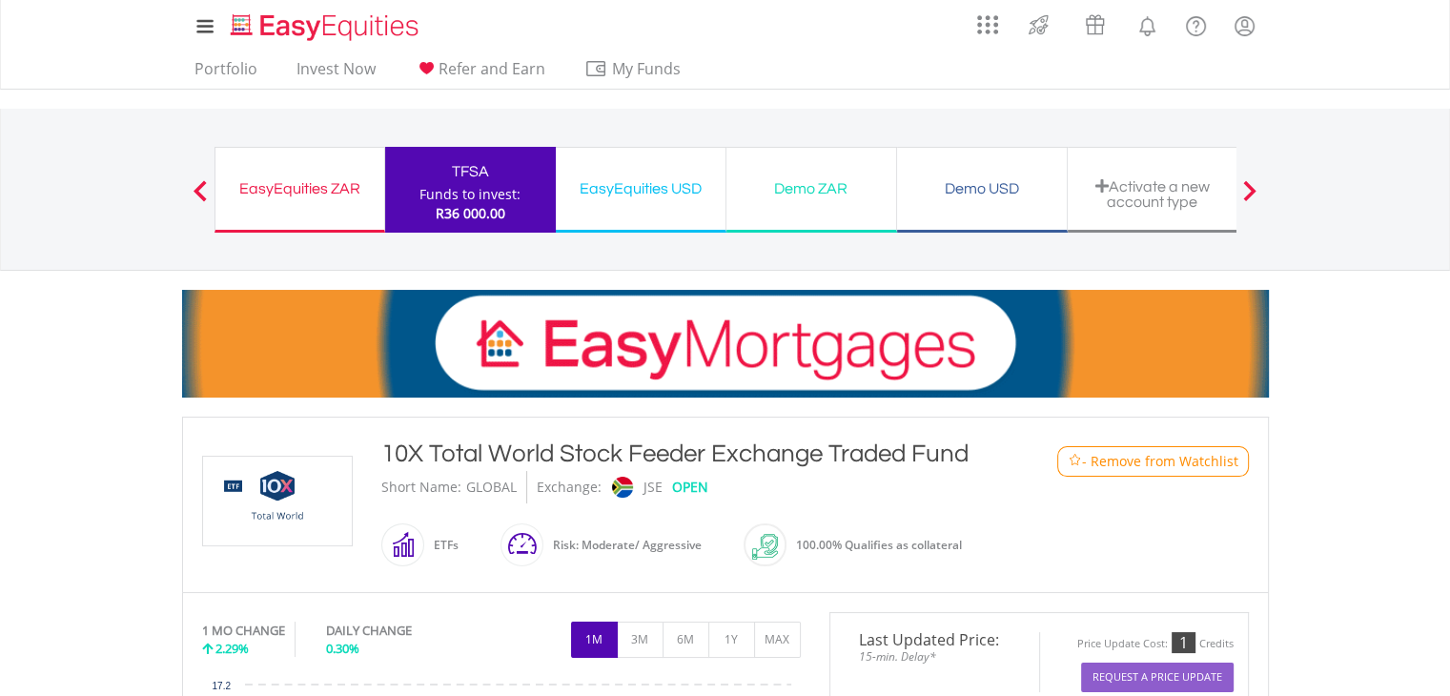
click at [807, 188] on div "Demo ZAR" at bounding box center [811, 188] width 147 height 27
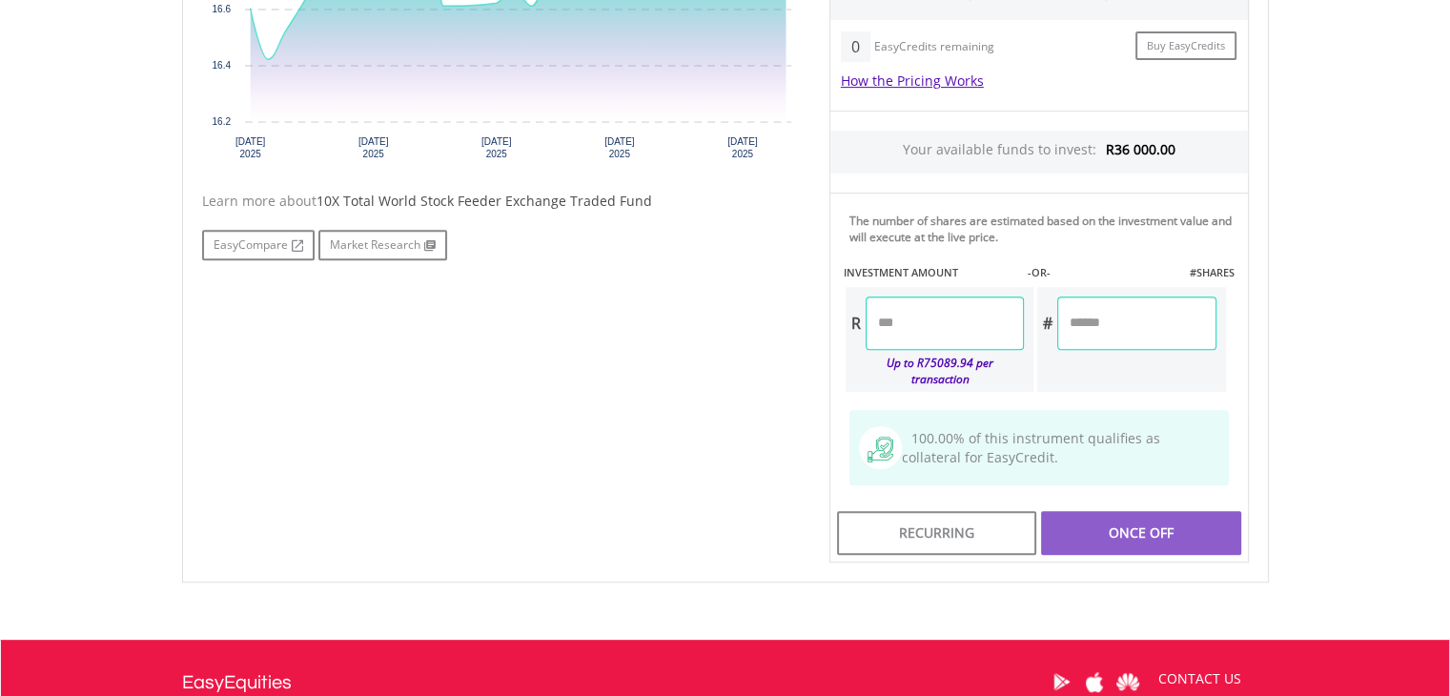
scroll to position [789, 0]
click at [980, 317] on input "number" at bounding box center [945, 323] width 158 height 53
type input "*******"
type input "********"
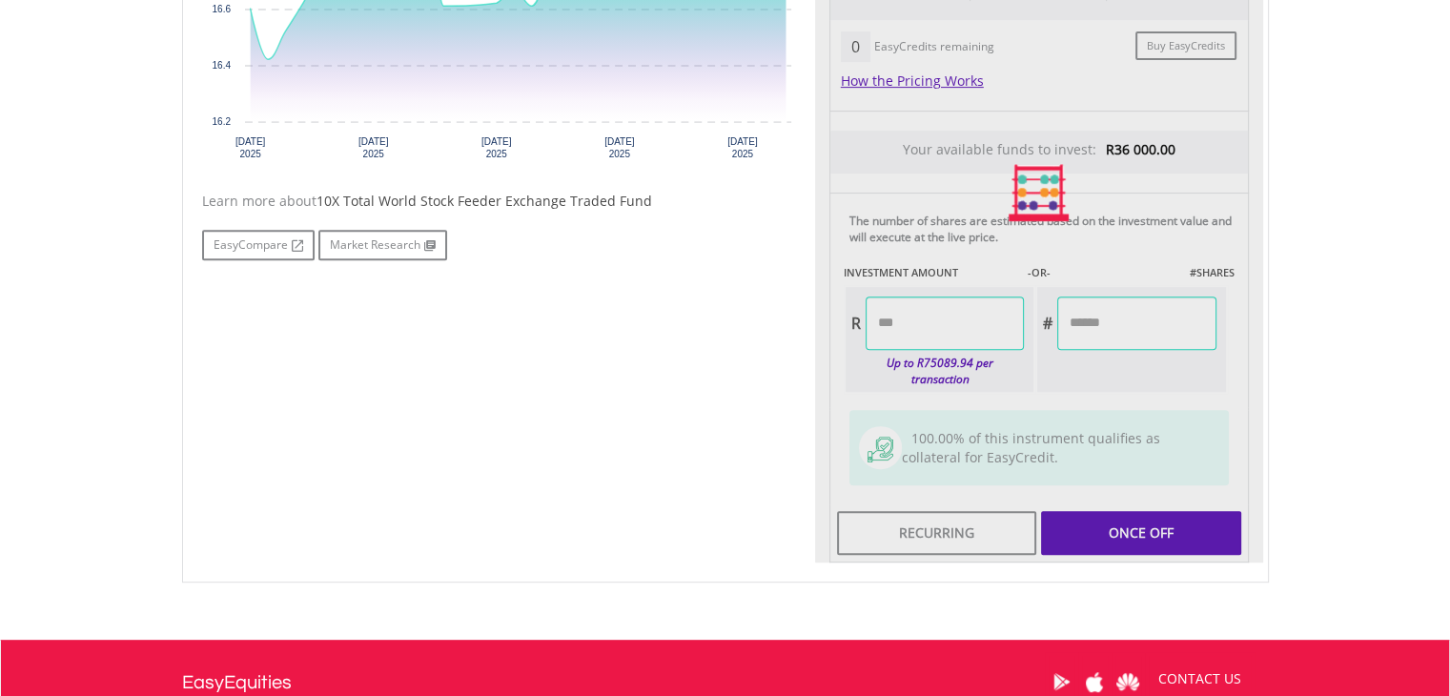
click at [1006, 254] on div "Last Updated Price: 15-min. Delay* Price Update Cost: 1 Credits Request A Price…" at bounding box center [1039, 193] width 448 height 741
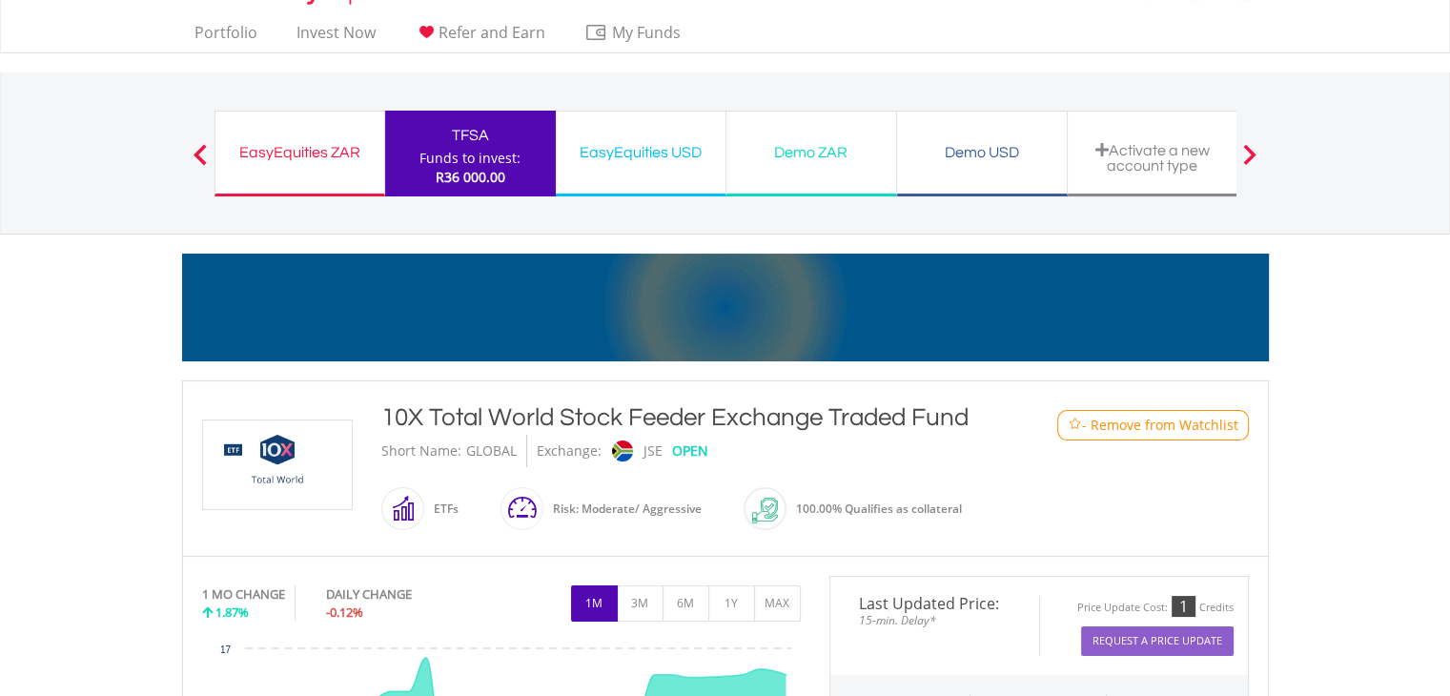
scroll to position [0, 0]
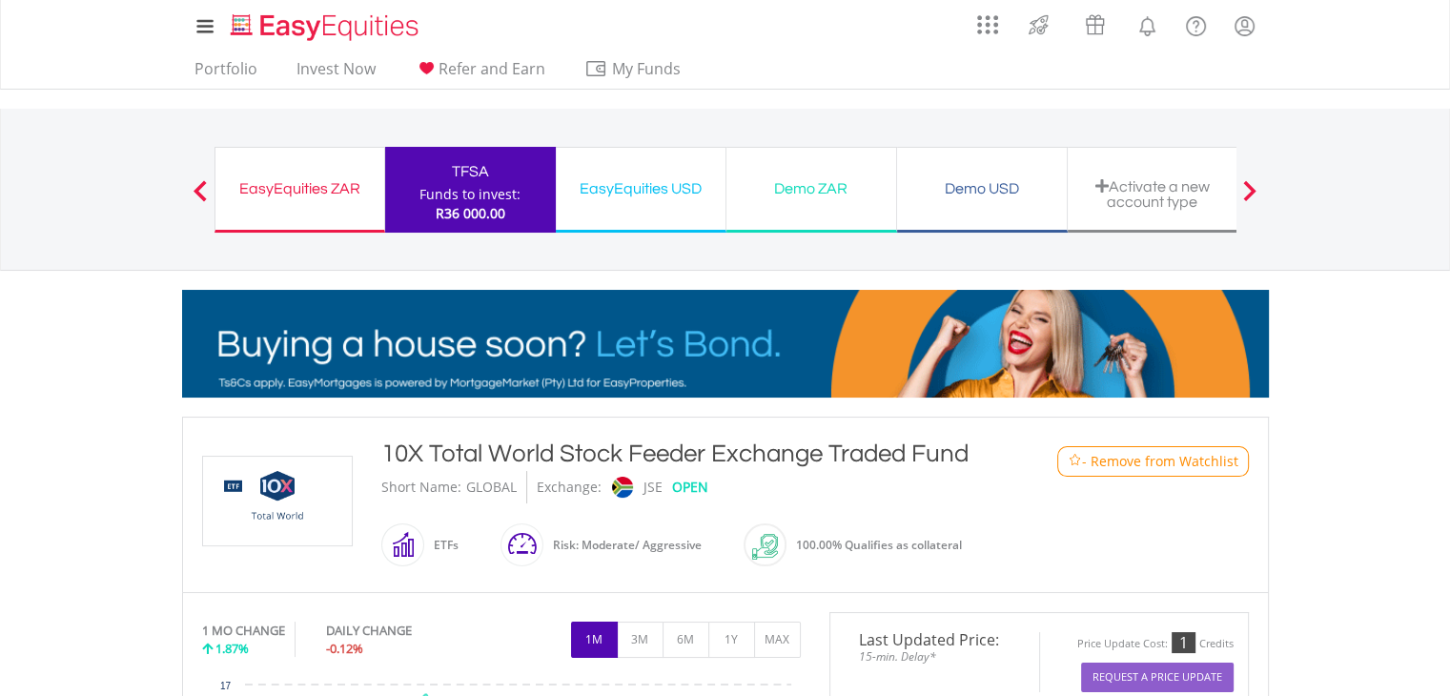
click at [1011, 470] on div "- Remove from Watchlist 4786" at bounding box center [1128, 461] width 269 height 31
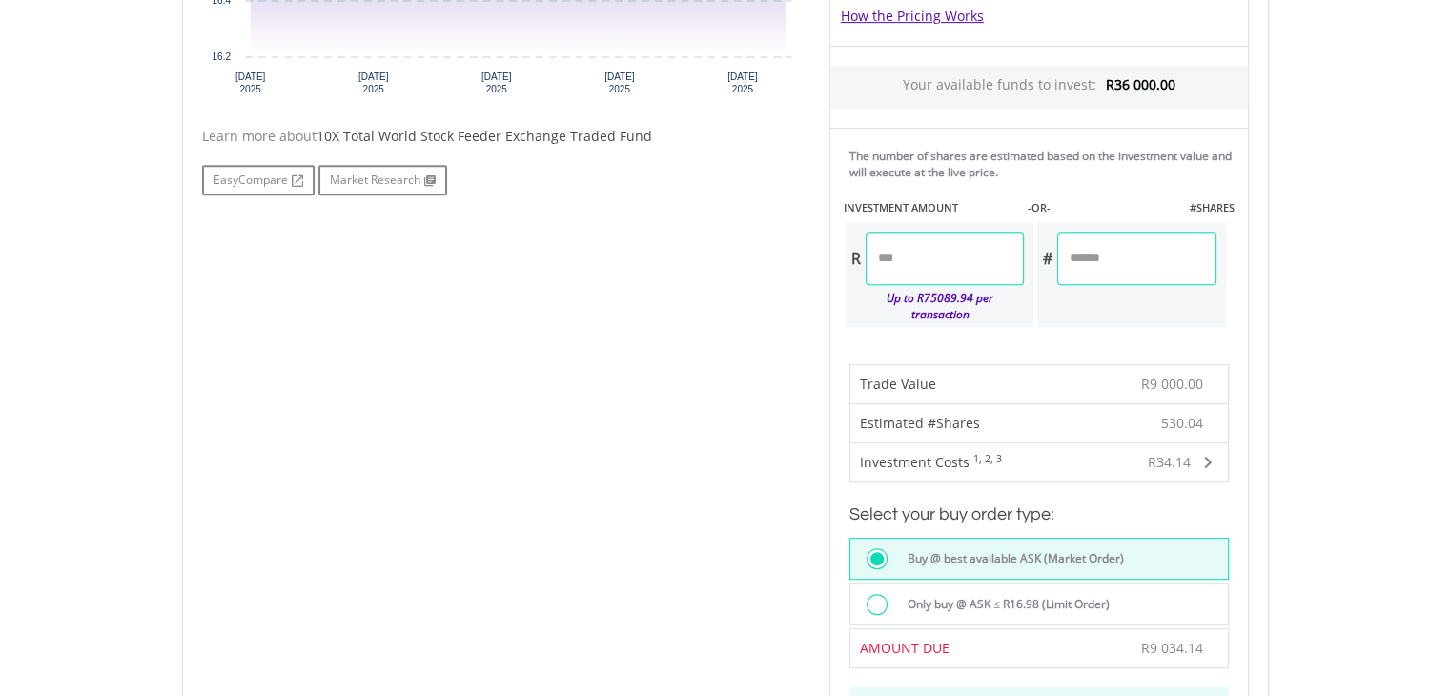
scroll to position [857, 0]
click at [1178, 450] on span "R34.14" at bounding box center [1169, 459] width 43 height 18
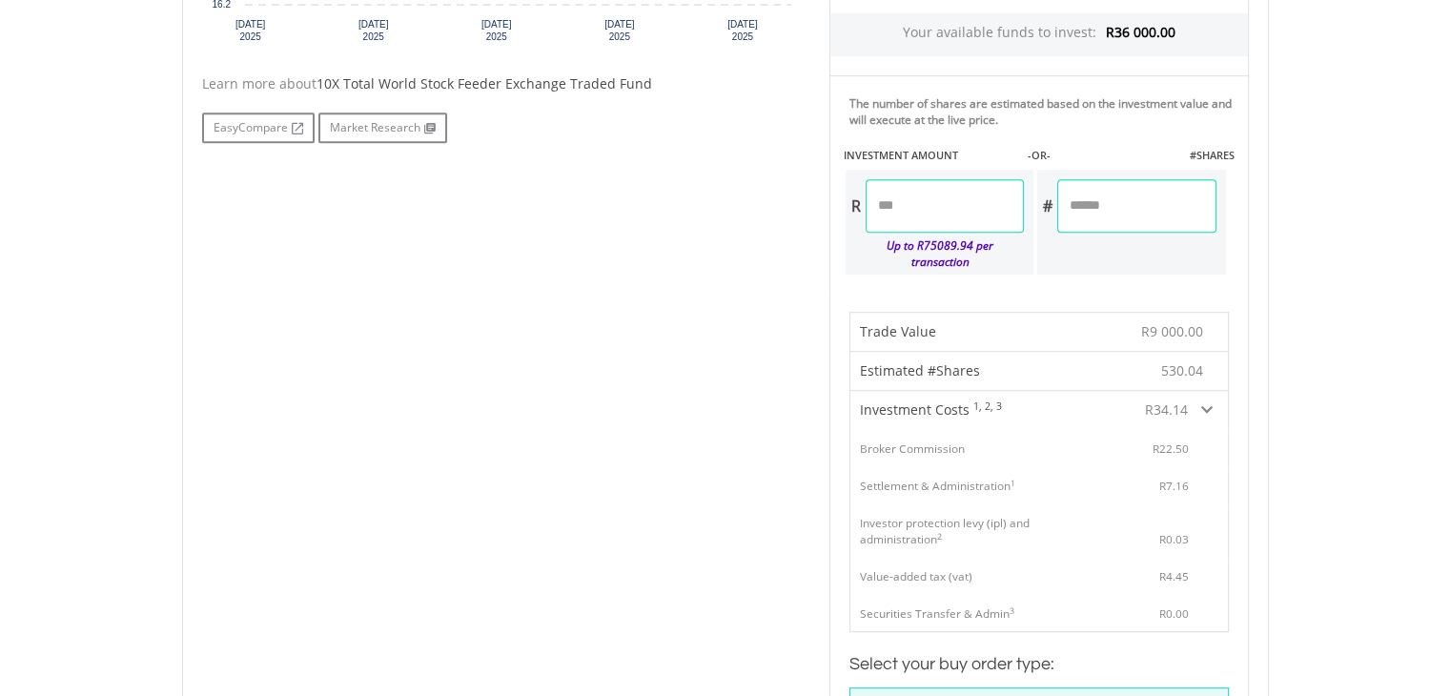
scroll to position [899, 0]
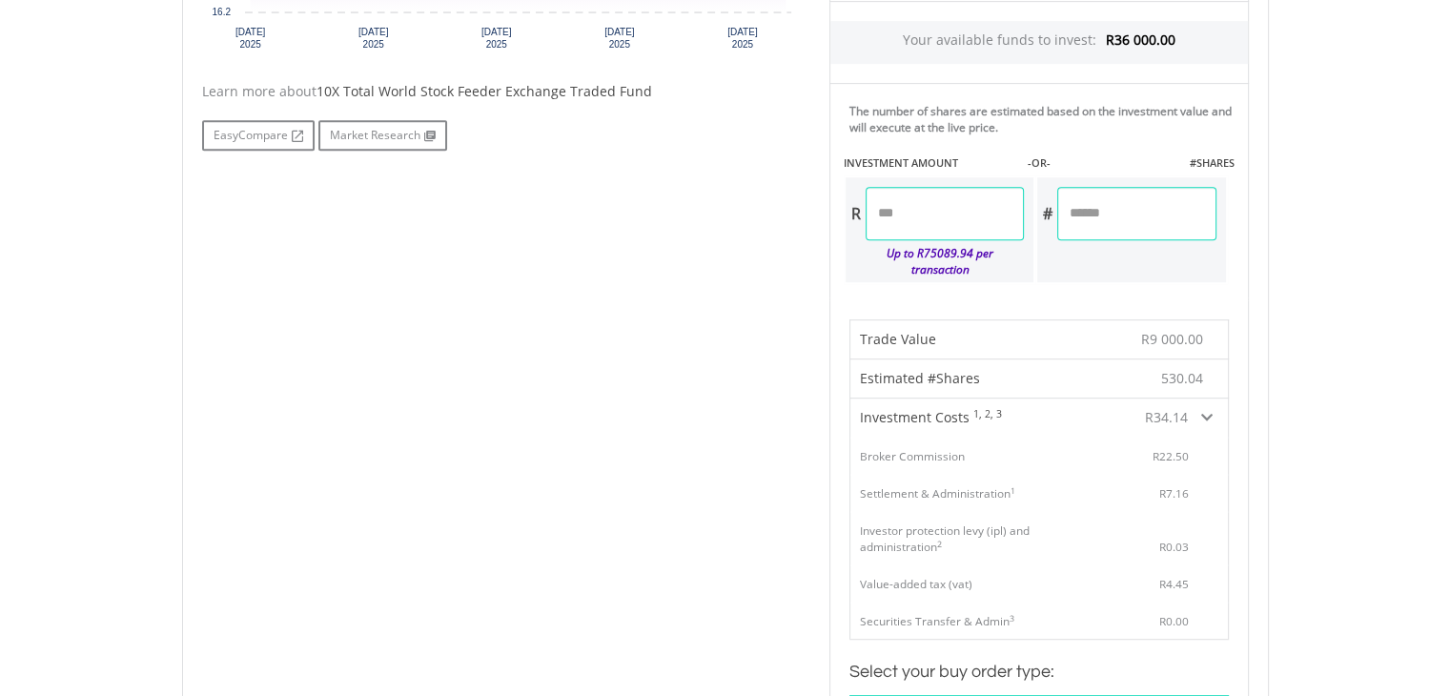
drag, startPoint x: 930, startPoint y: 209, endPoint x: 736, endPoint y: 198, distance: 193.8
click at [736, 198] on div "No chart available. 1 MO CHANGE 1.87% DAILY CHANGE -0.12% 1M 3M 6M 1Y MAX Chart…" at bounding box center [725, 355] width 1075 height 1285
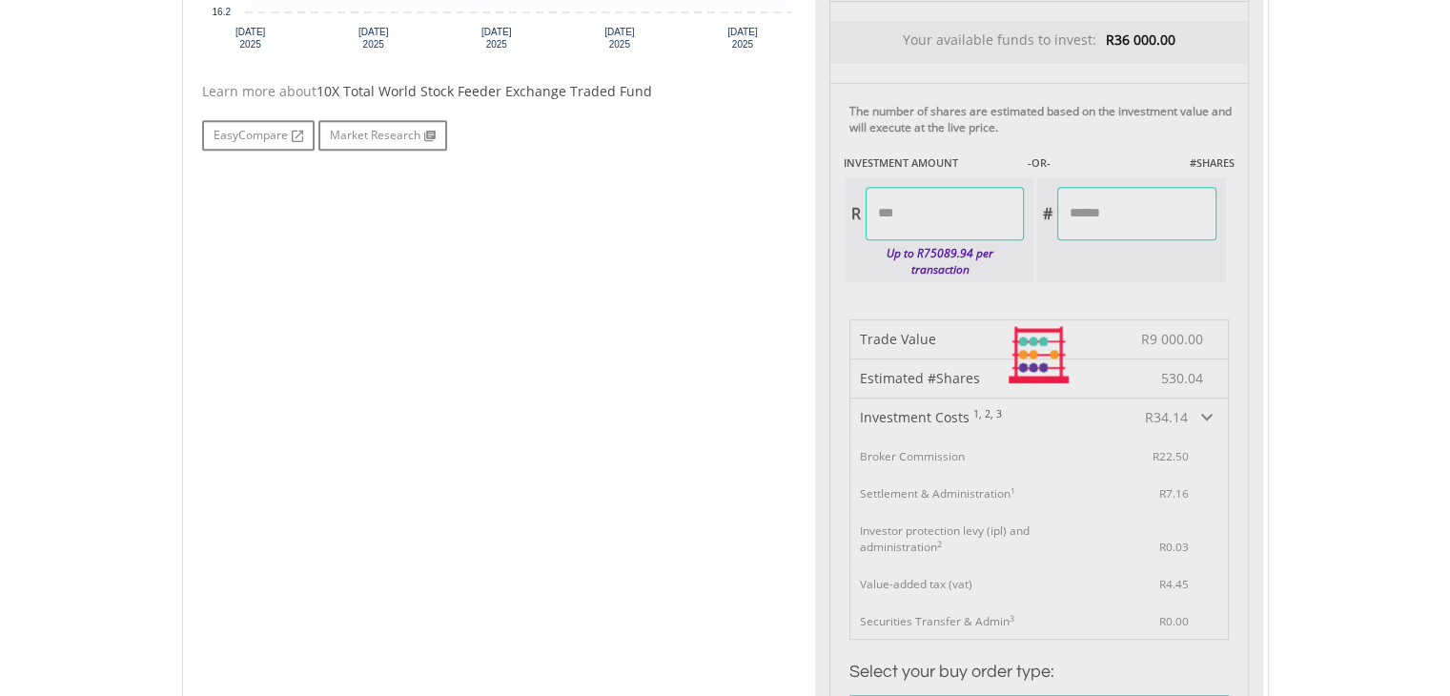
type input "********"
type input "*********"
click at [1083, 270] on div "Last Updated Price: 15-min. Delay* Price Update Cost: 1 Credits Request A Price…" at bounding box center [1039, 355] width 448 height 1285
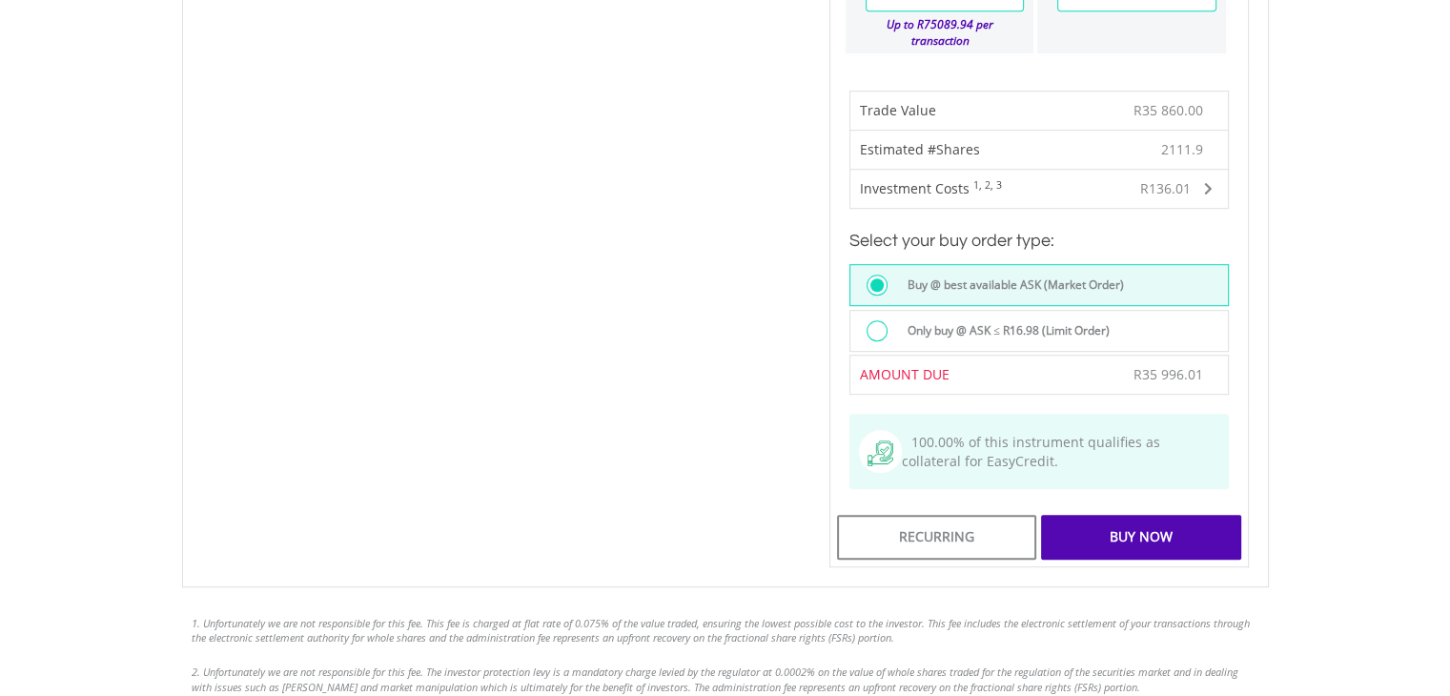
scroll to position [1133, 0]
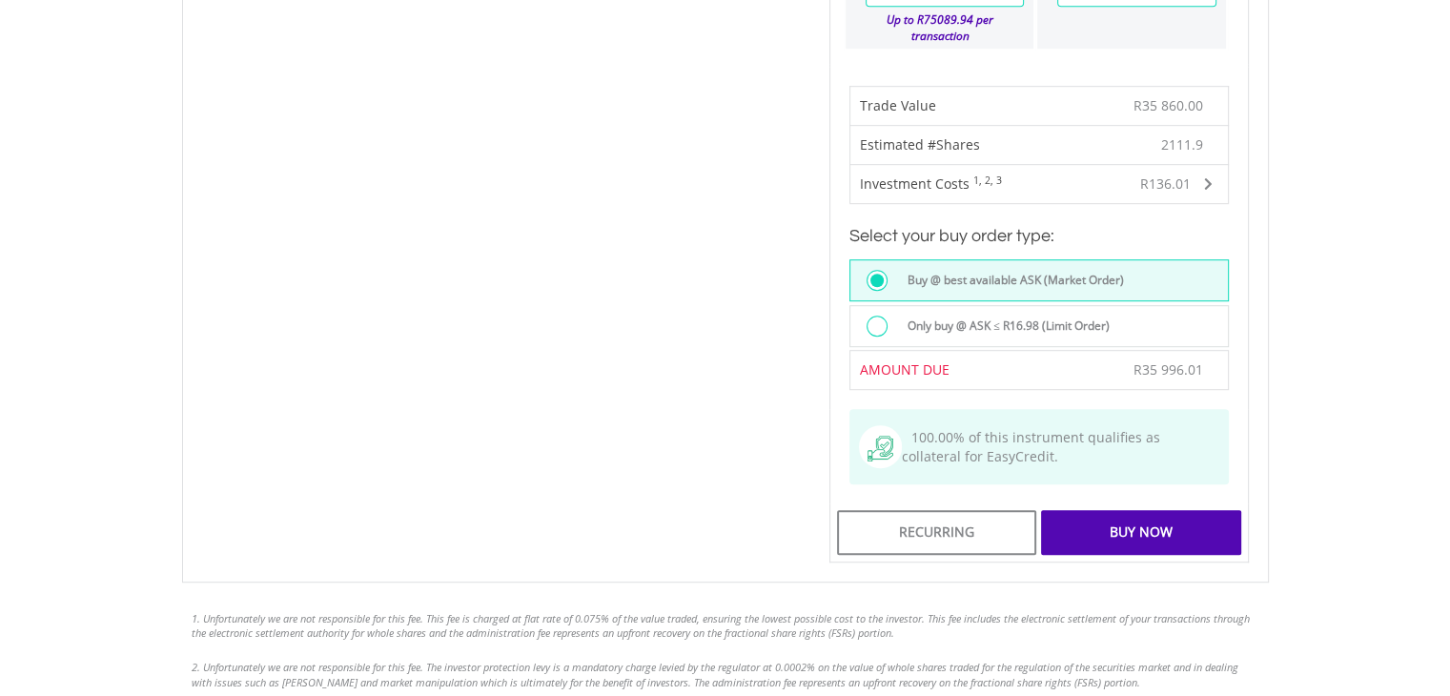
click at [1169, 174] on div "R136.01" at bounding box center [1165, 183] width 51 height 19
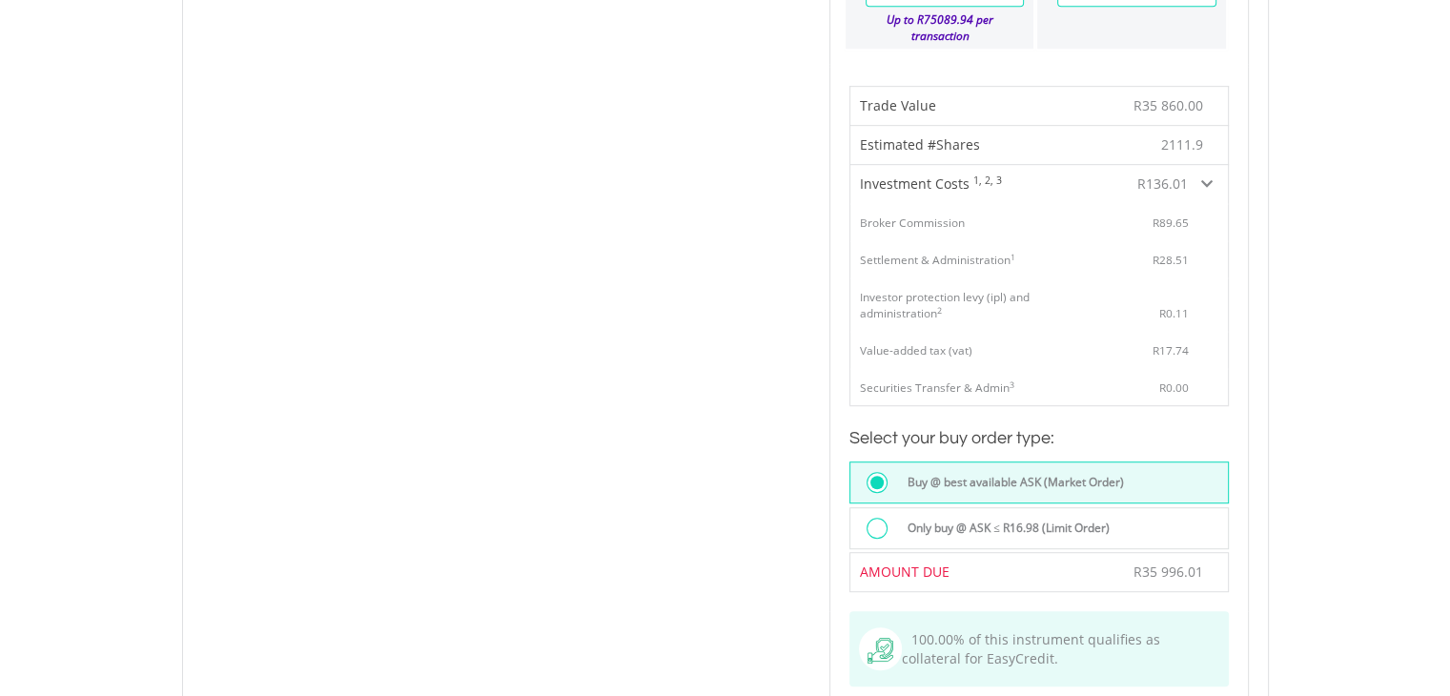
click at [1198, 165] on div "R136.01" at bounding box center [1140, 184] width 143 height 38
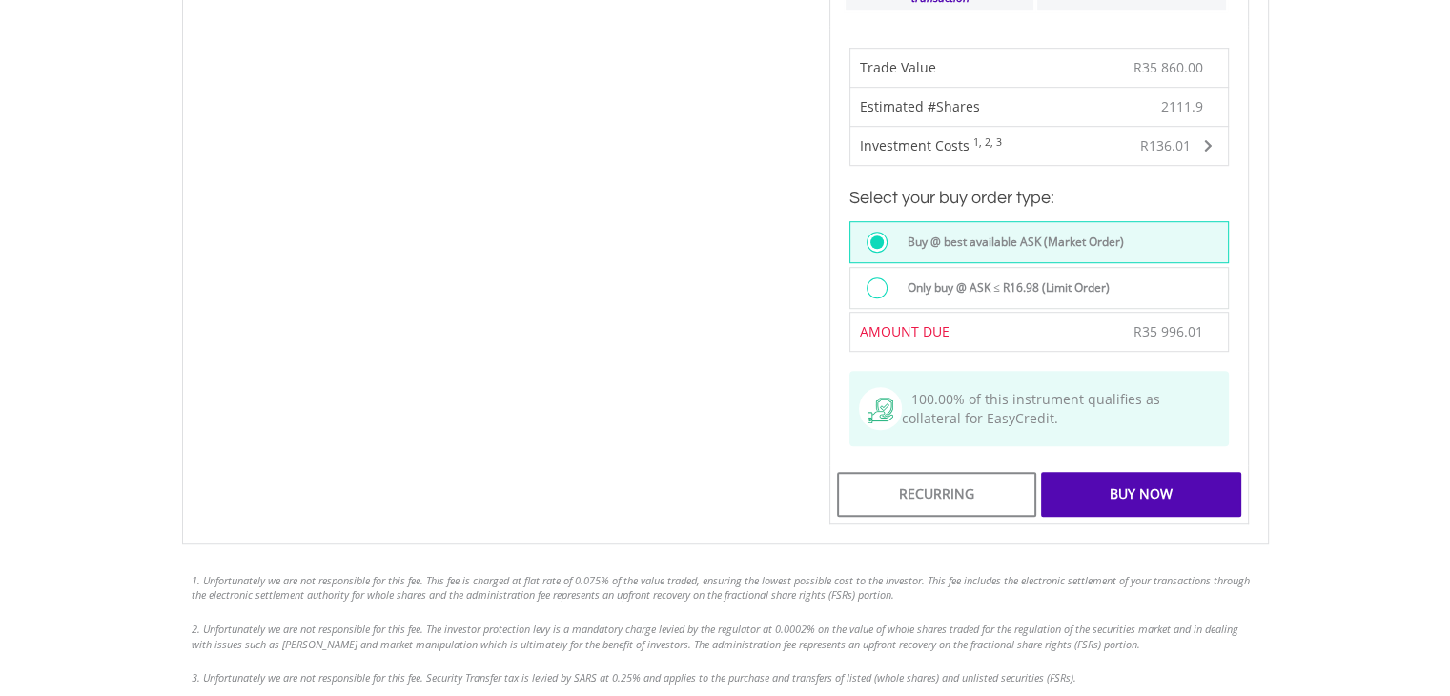
scroll to position [1173, 0]
click at [1180, 472] on div "Buy Now" at bounding box center [1140, 492] width 199 height 44
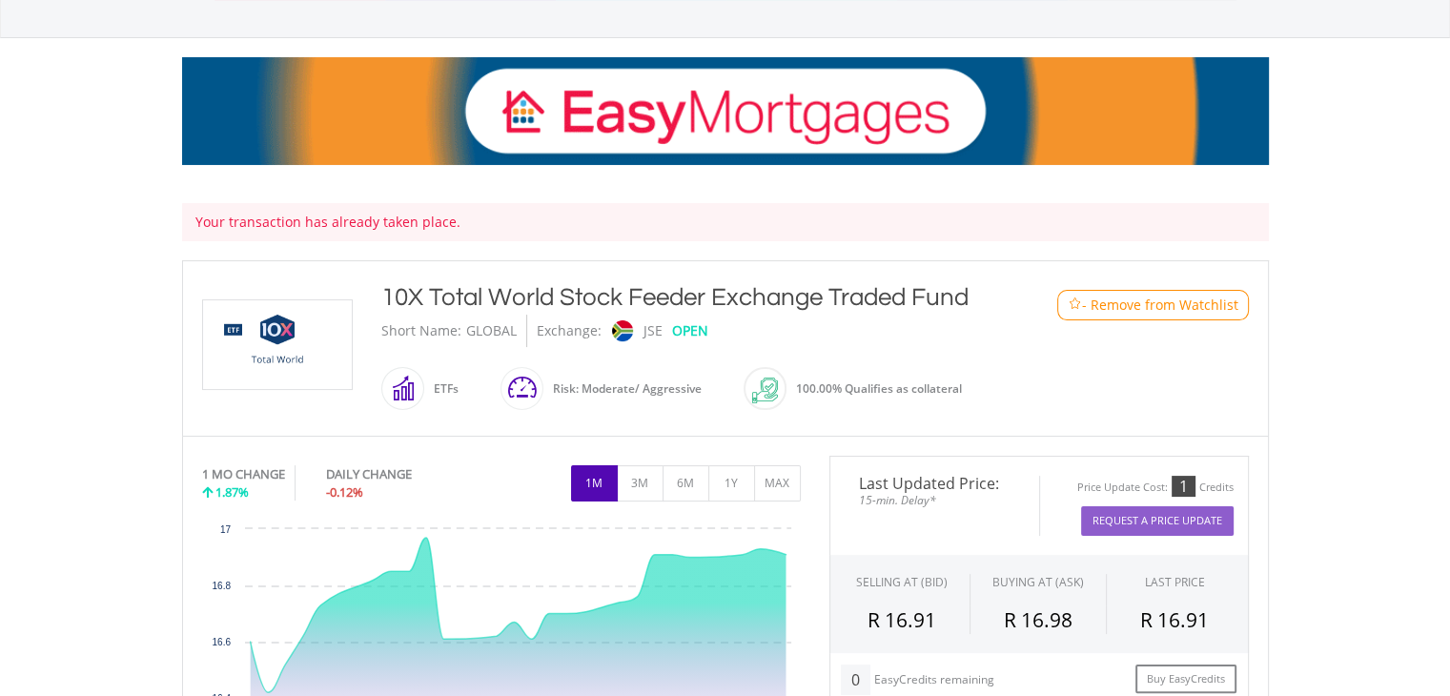
scroll to position [232, 0]
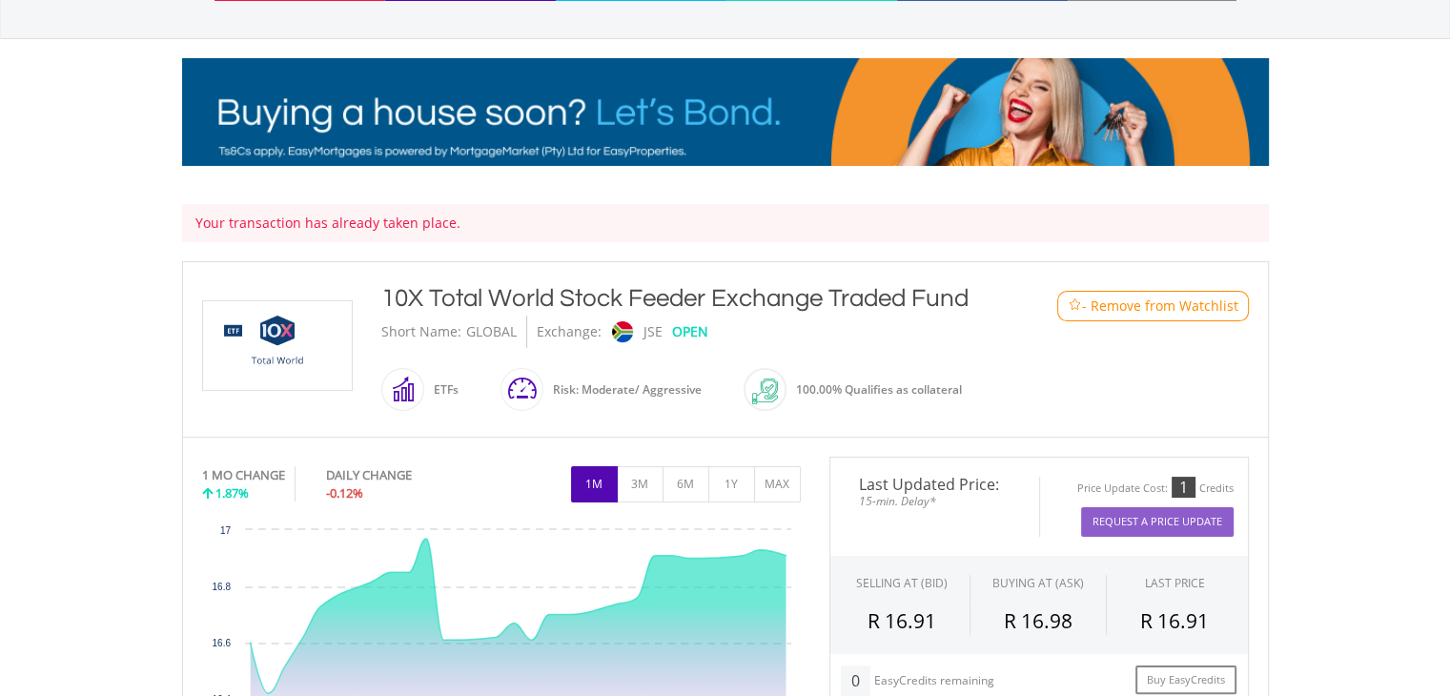
click at [1328, 338] on body "My Investments Invest Now New Listings Sell My Recurring Investments Pending Or…" at bounding box center [725, 704] width 1450 height 1873
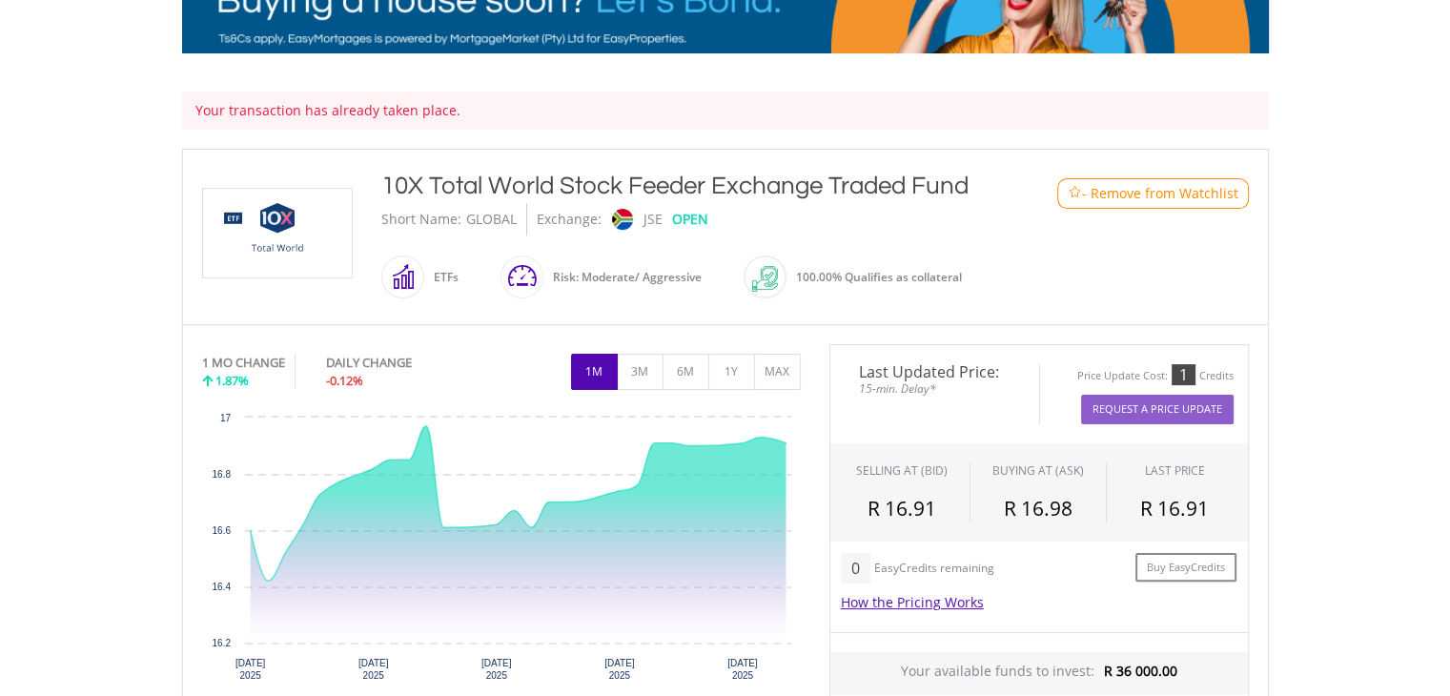
scroll to position [345, 0]
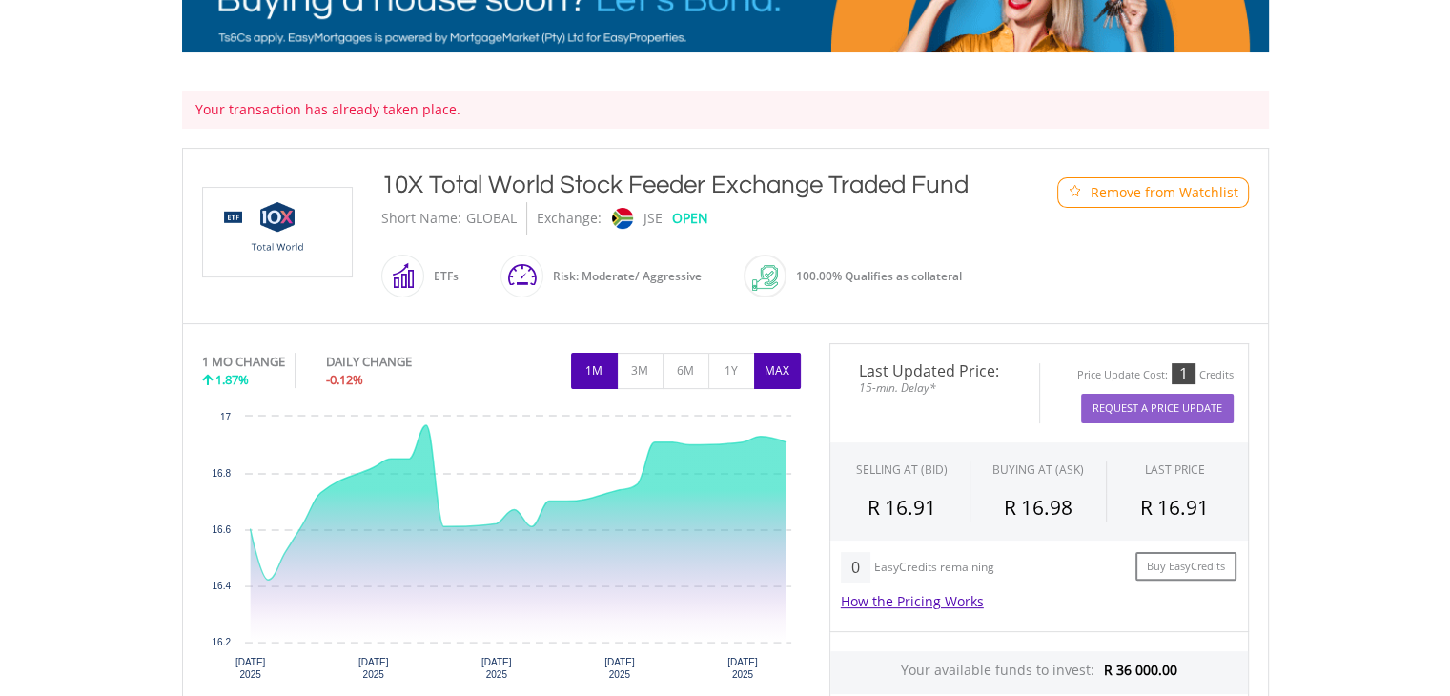
click at [767, 368] on button "MAX" at bounding box center [777, 371] width 47 height 36
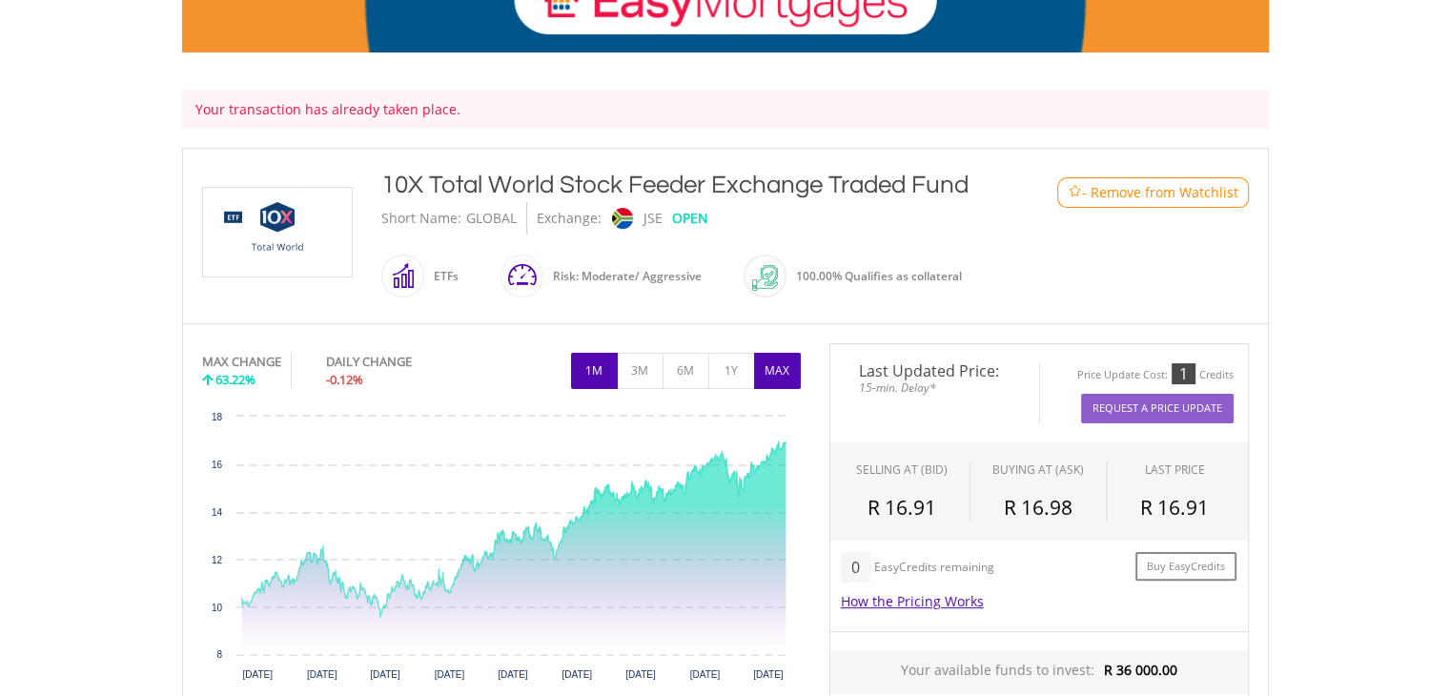
click at [610, 376] on button "1M" at bounding box center [594, 371] width 47 height 36
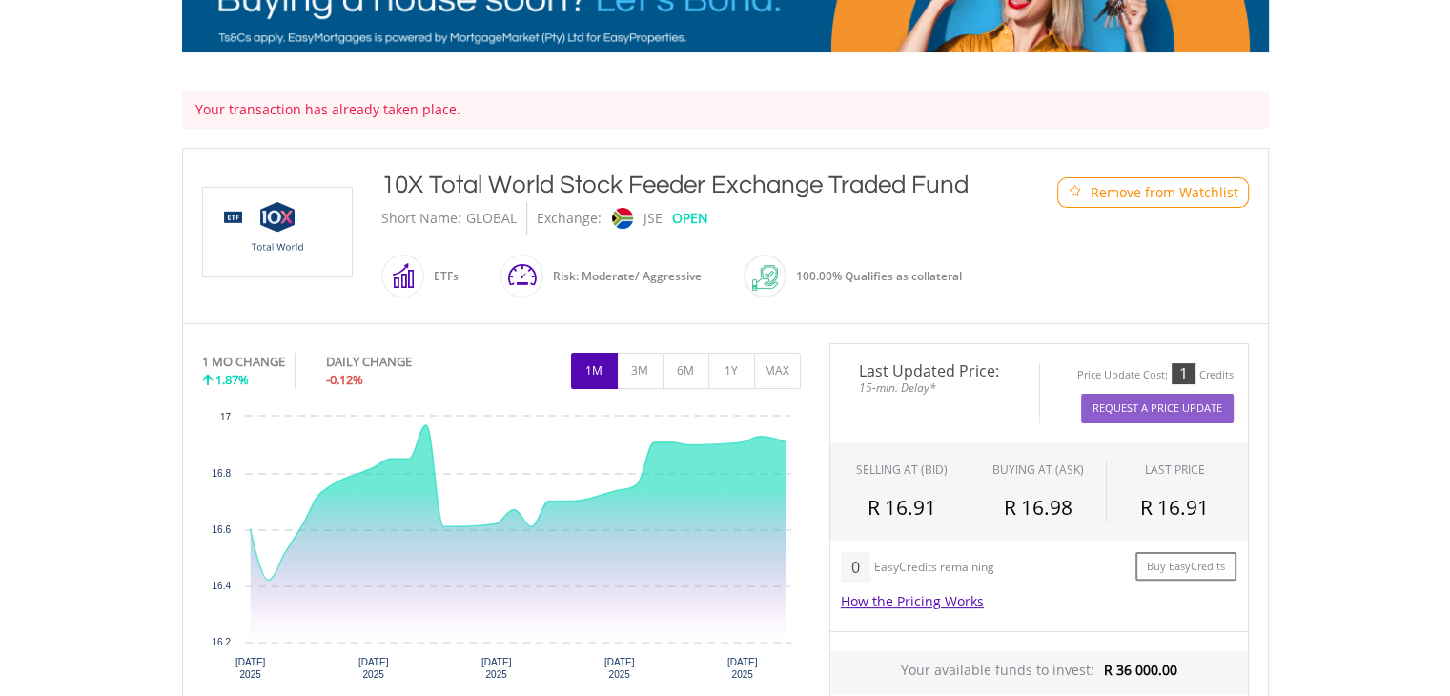
click at [969, 211] on div "Short Name: GLOBAL Exchange: JSE OPEN" at bounding box center [680, 218] width 599 height 32
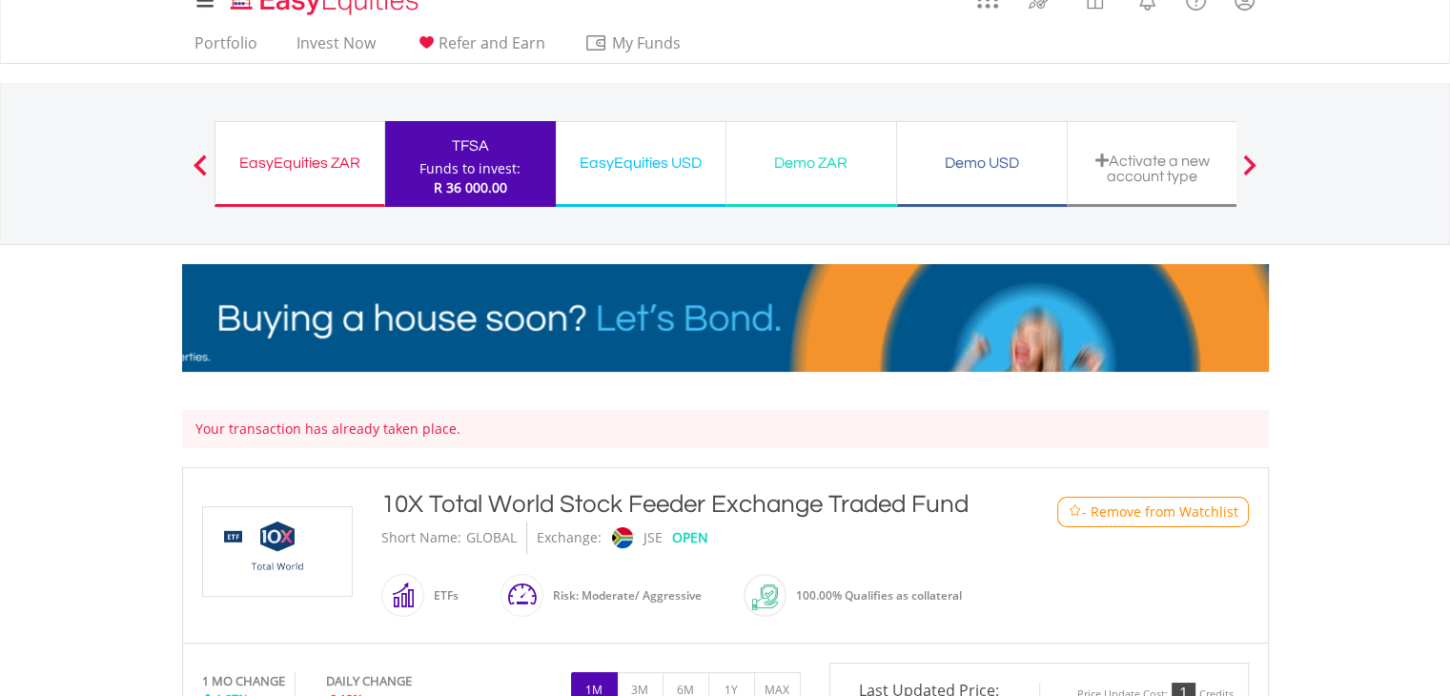
scroll to position [0, 0]
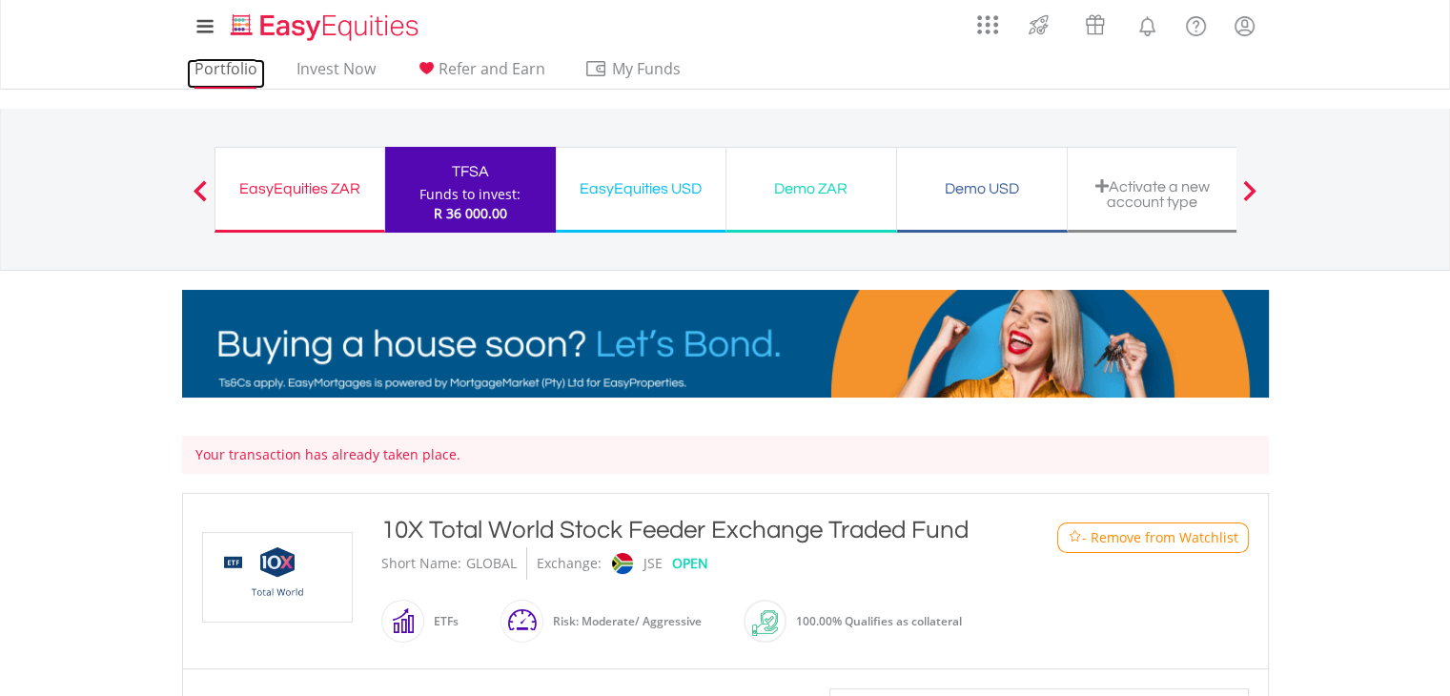
click at [228, 72] on link "Portfolio" at bounding box center [226, 74] width 78 height 30
